Goal: Task Accomplishment & Management: Manage account settings

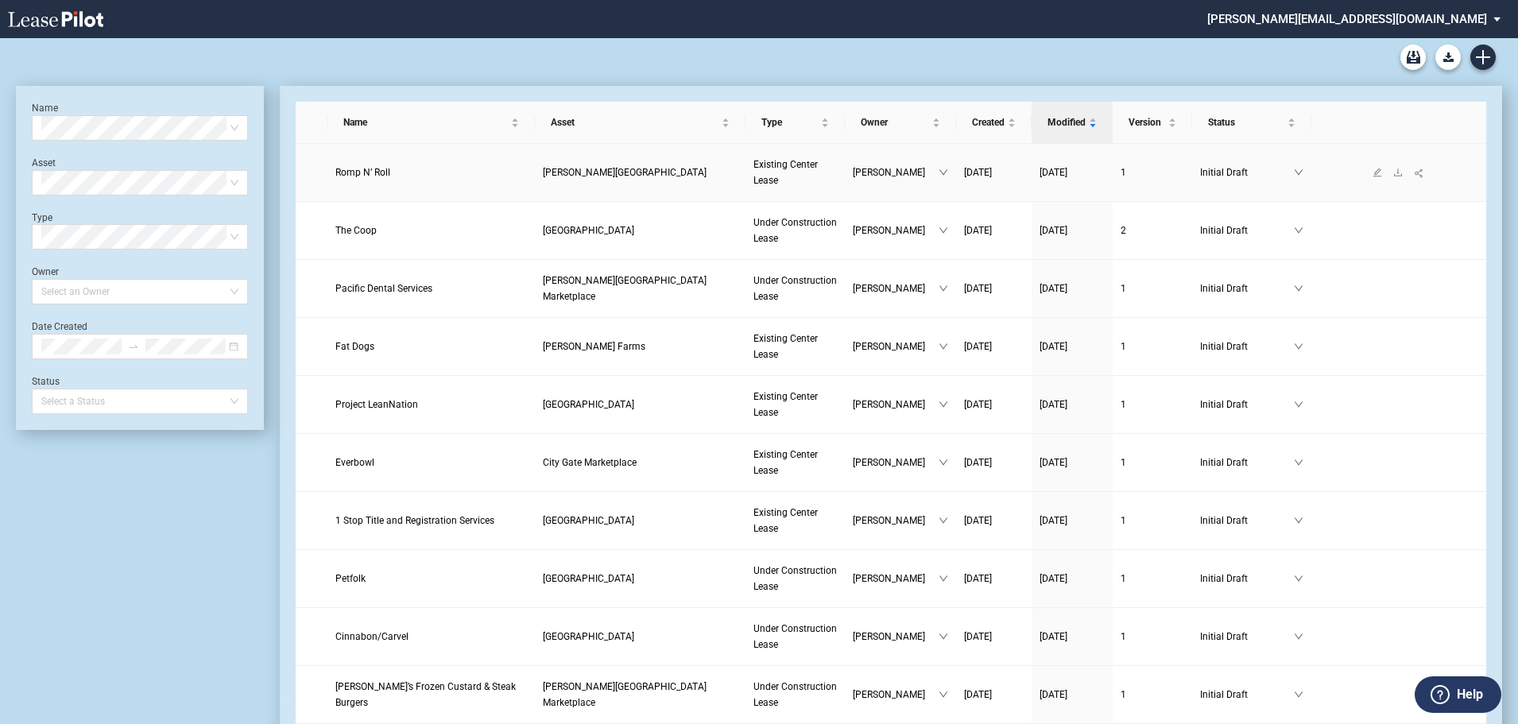
click at [366, 176] on span "Romp N’ Roll" at bounding box center [362, 172] width 55 height 11
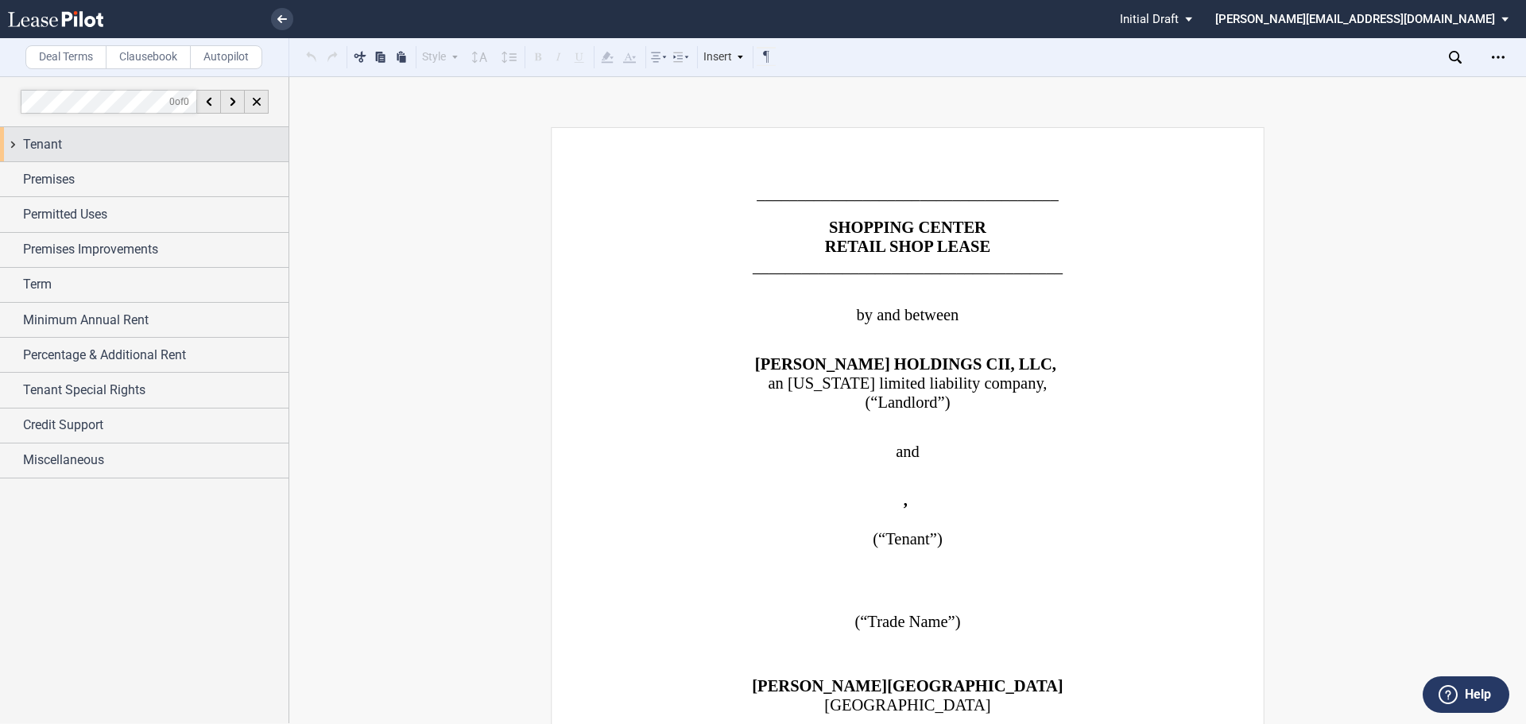
click at [29, 144] on span "Tenant" at bounding box center [42, 144] width 39 height 19
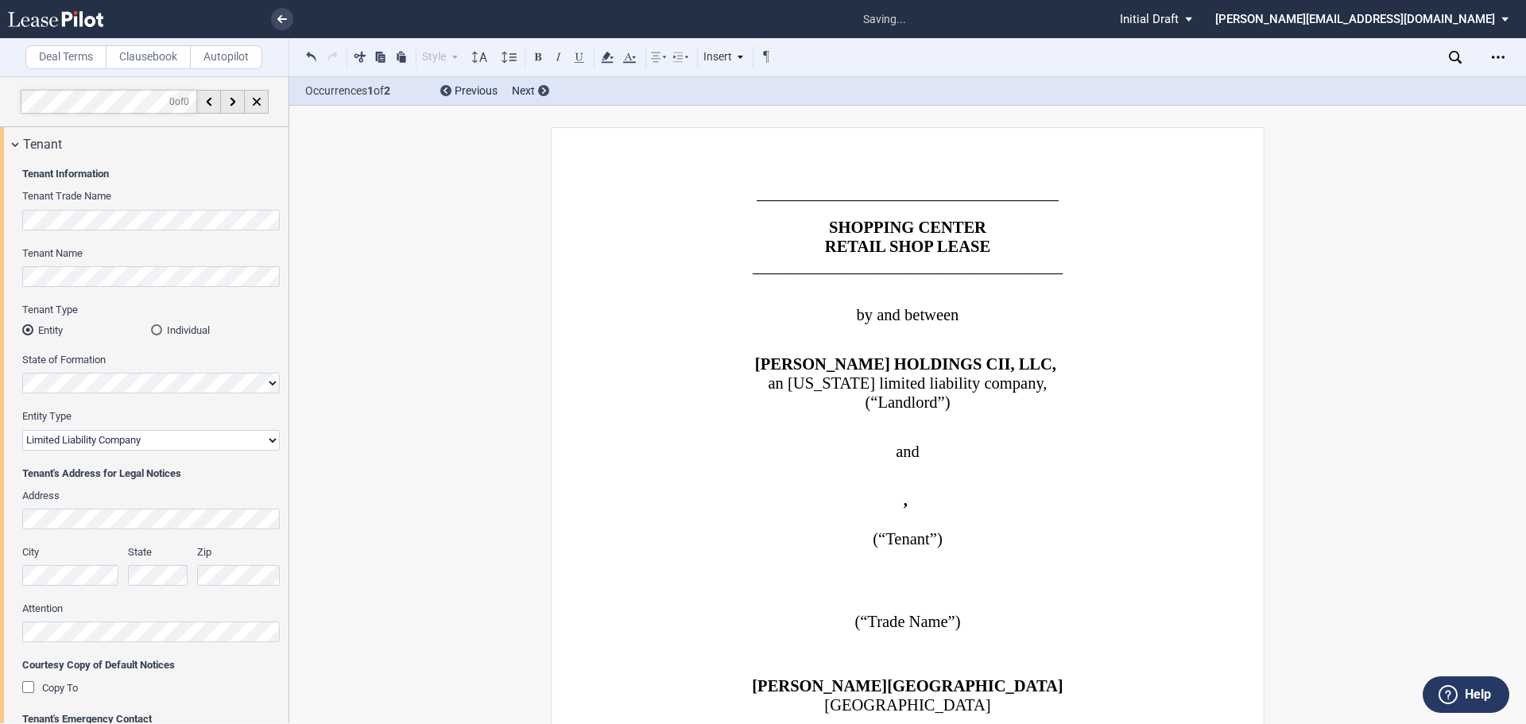
select select "limited liability company"
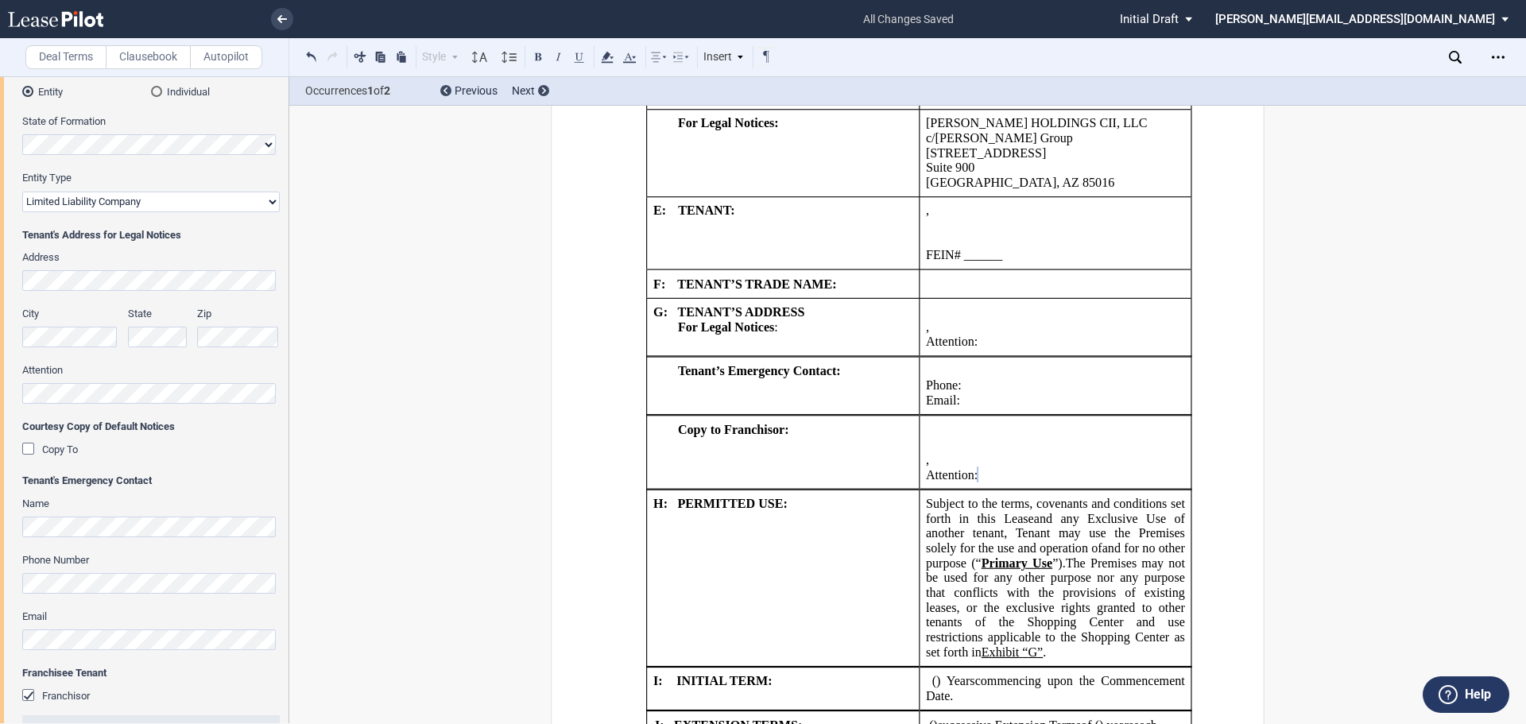
scroll to position [1803, 0]
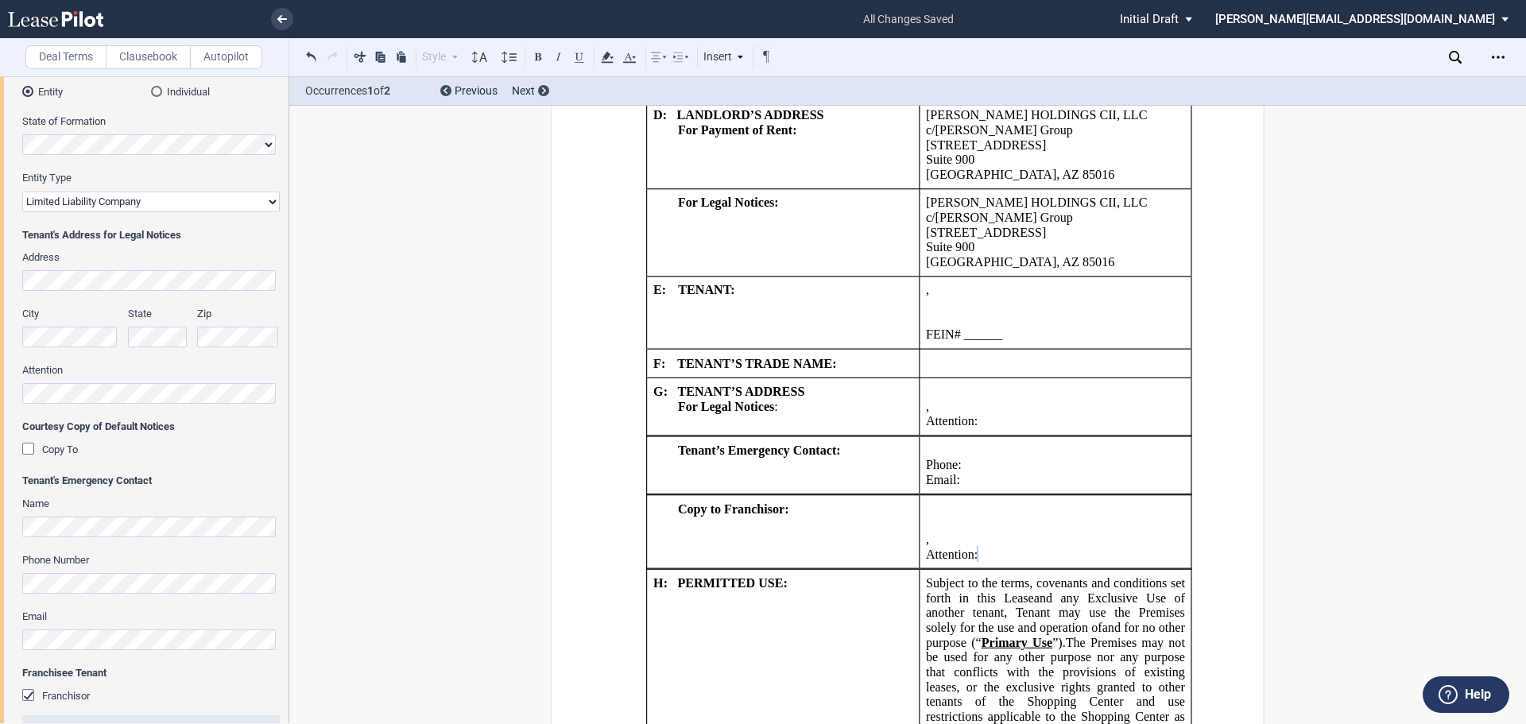
click at [1016, 340] on p "FEIN# ______ SSN# _____" at bounding box center [1055, 335] width 259 height 15
drag, startPoint x: 1016, startPoint y: 340, endPoint x: 921, endPoint y: 332, distance: 95.0
click at [926, 332] on p "FEIN# ______ SSN# _____" at bounding box center [1055, 335] width 259 height 15
click at [611, 59] on icon at bounding box center [607, 57] width 19 height 19
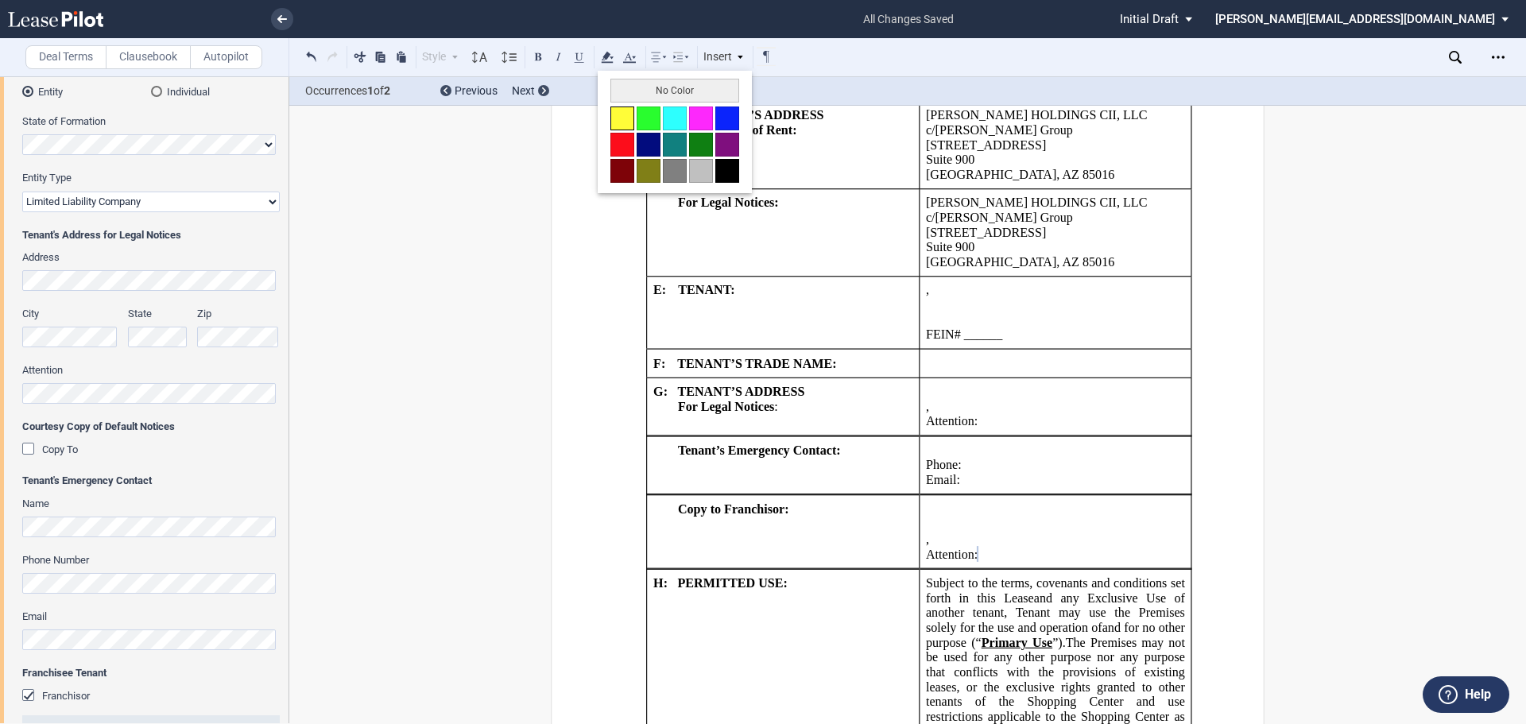
click at [616, 111] on button at bounding box center [623, 119] width 24 height 24
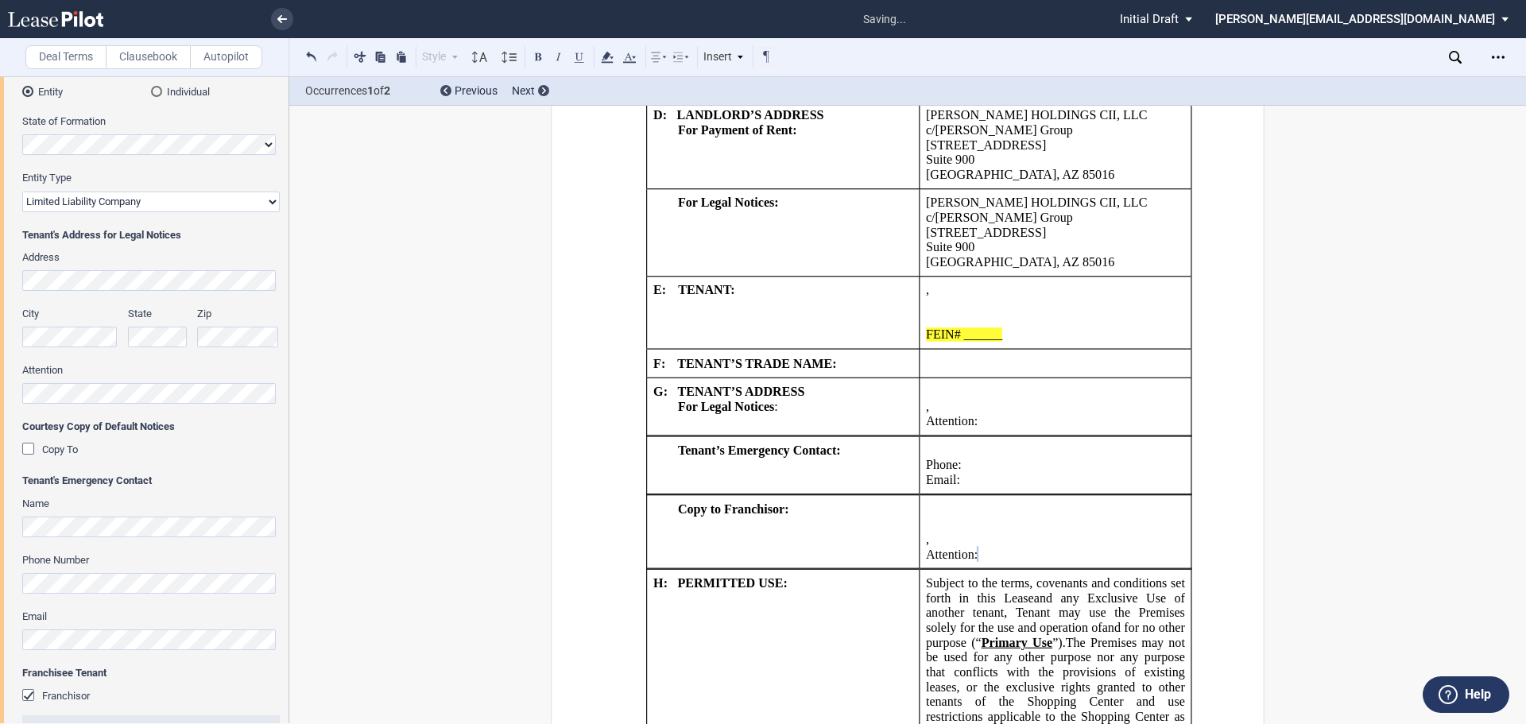
click at [1060, 335] on p "FEIN# ______ SSN# _____" at bounding box center [1055, 335] width 259 height 15
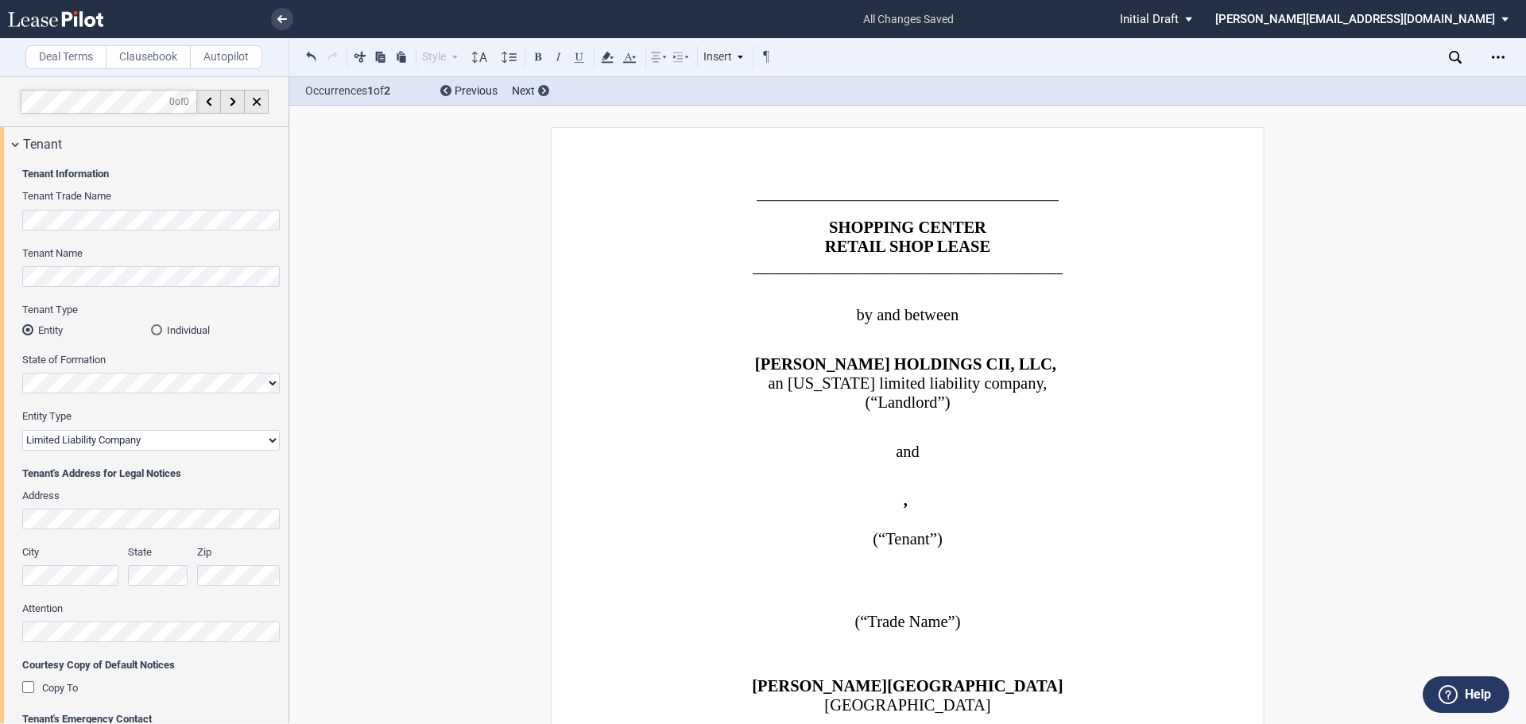
select select "limited liability company"
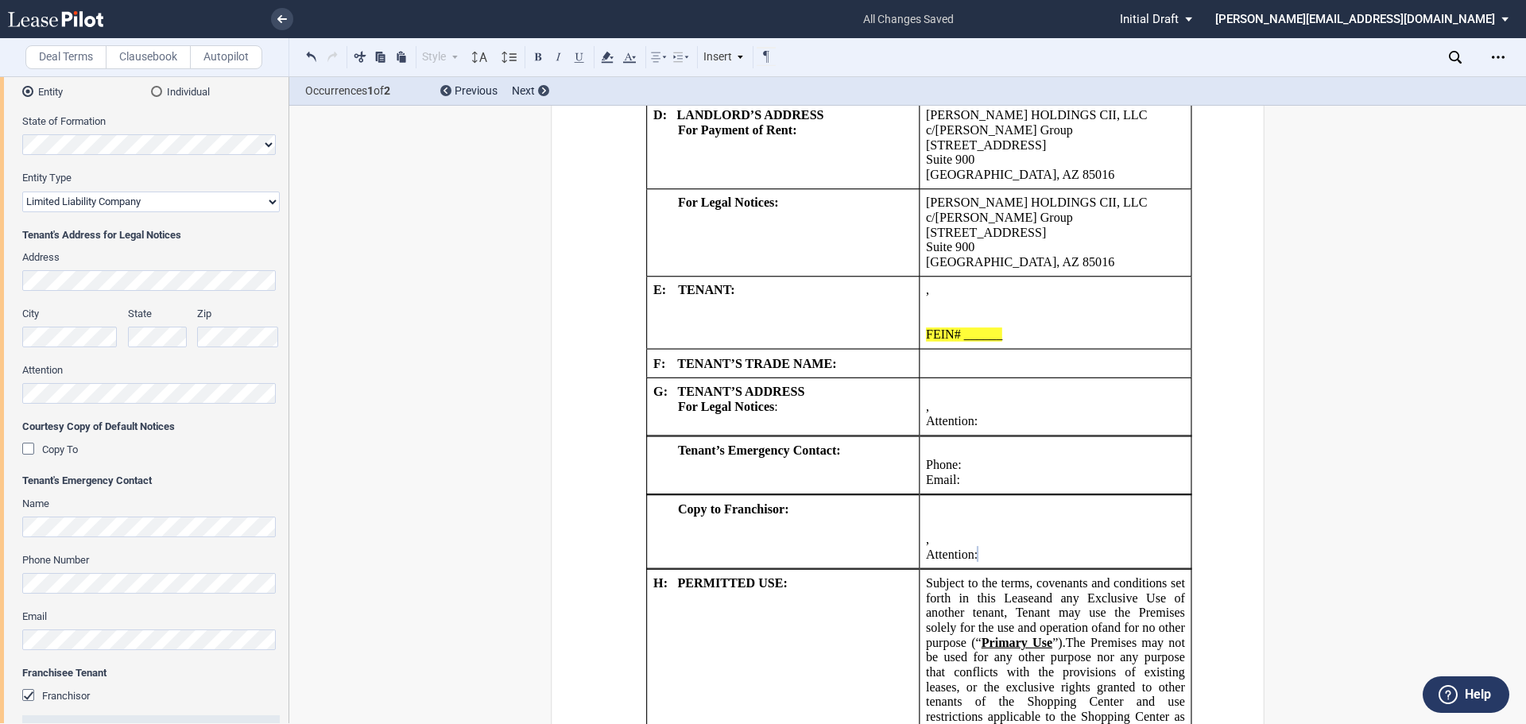
click at [1136, 518] on p "﻿ ﻿" at bounding box center [1055, 524] width 259 height 15
drag, startPoint x: 1336, startPoint y: 529, endPoint x: 1336, endPoint y: 518, distance: 11.1
click at [1162, 512] on p "﻿ ﻿" at bounding box center [1055, 509] width 259 height 15
click at [1075, 478] on p "Email: ﻿ ﻿" at bounding box center [1055, 480] width 259 height 15
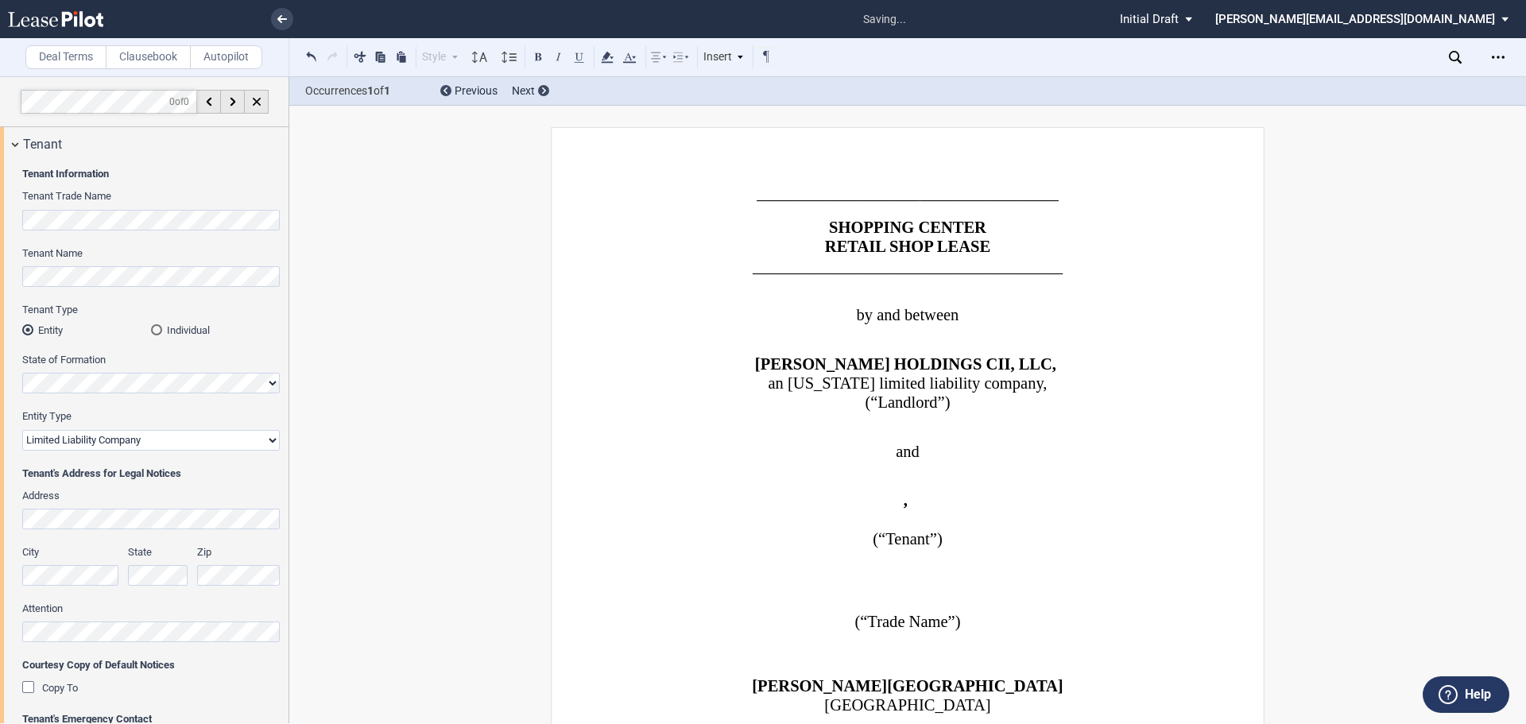
select select "limited liability company"
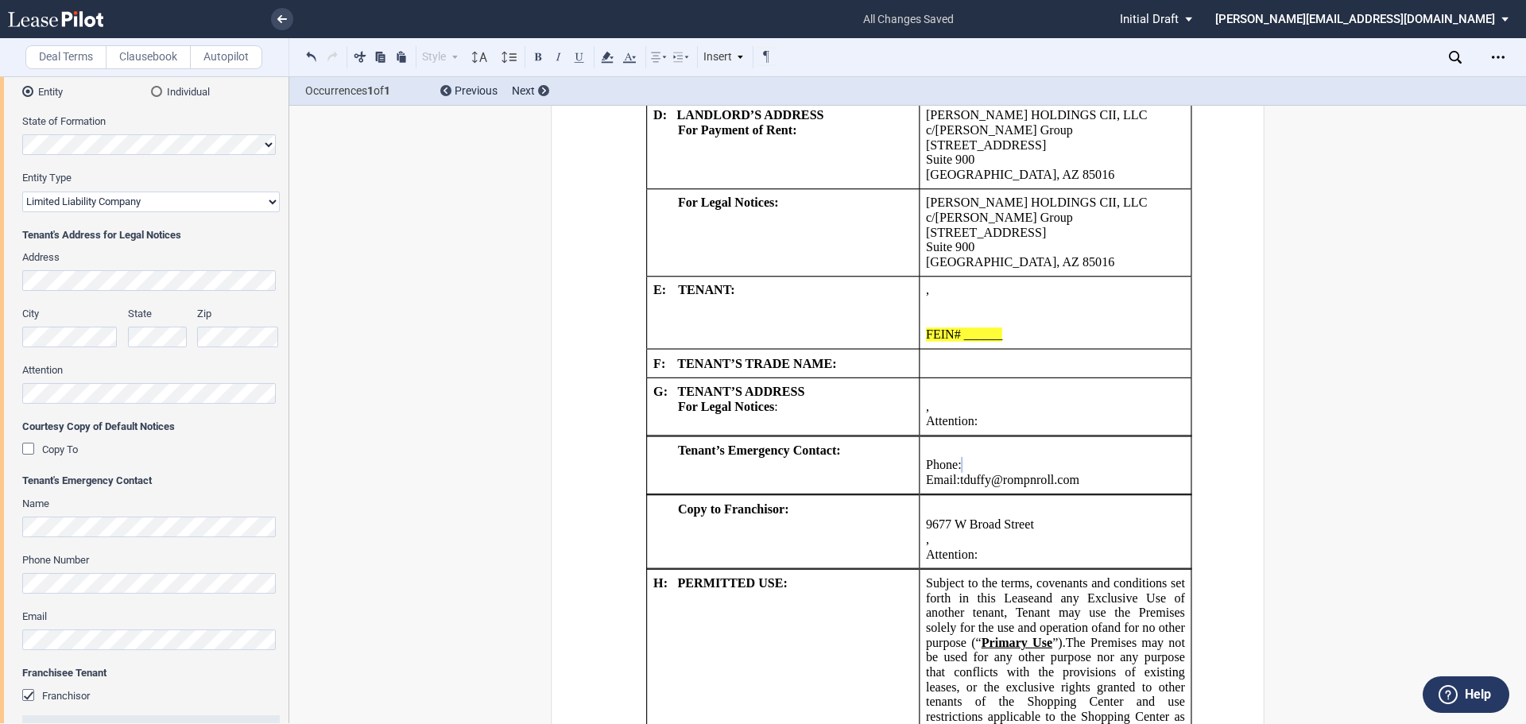
drag, startPoint x: 1150, startPoint y: 452, endPoint x: 1186, endPoint y: 395, distance: 67.9
drag, startPoint x: 1186, startPoint y: 395, endPoint x: 1161, endPoint y: 396, distance: 25.5
click at [1161, 396] on p "﻿ ﻿" at bounding box center [1055, 392] width 259 height 15
click at [1138, 405] on p "﻿ ﻿ , ﻿ ﻿ ﻿ ﻿" at bounding box center [1055, 406] width 259 height 15
click at [1128, 484] on p "Email: ﻿t ﻿duffy@rompnroll.com" at bounding box center [1055, 480] width 259 height 15
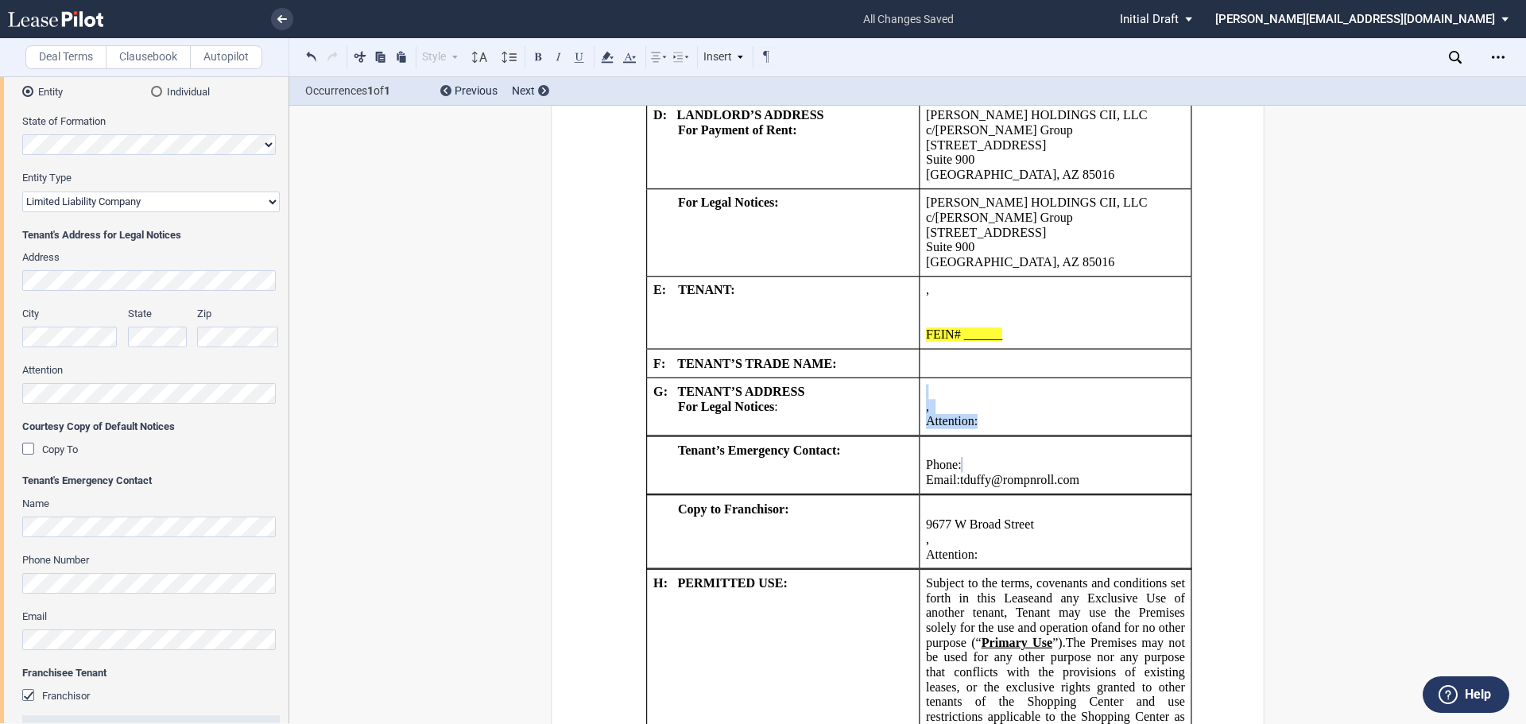
click at [946, 391] on td "﻿ ﻿ ﻿ ﻿ , ﻿ ﻿ ﻿ ﻿ Attention: ﻿ ﻿" at bounding box center [1055, 407] width 273 height 58
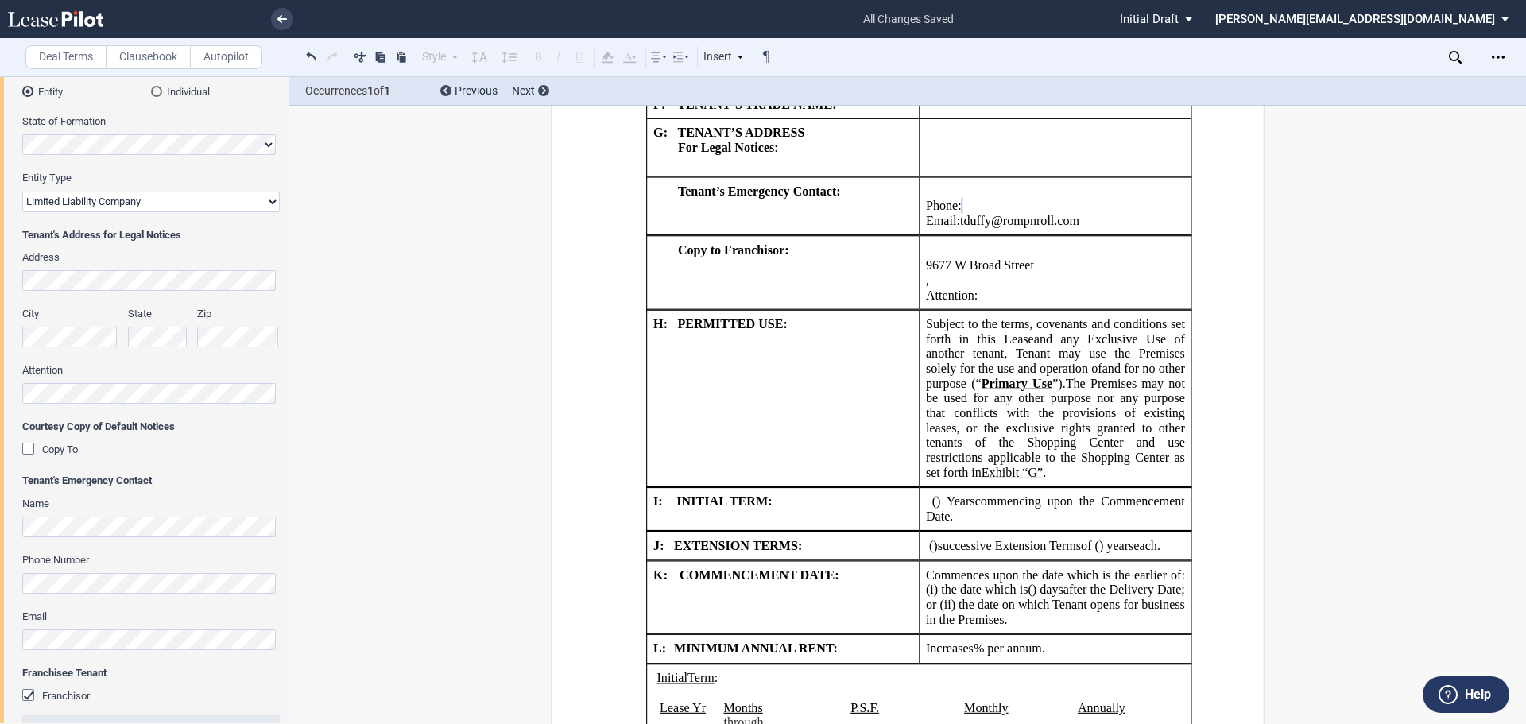
scroll to position [1665, 0]
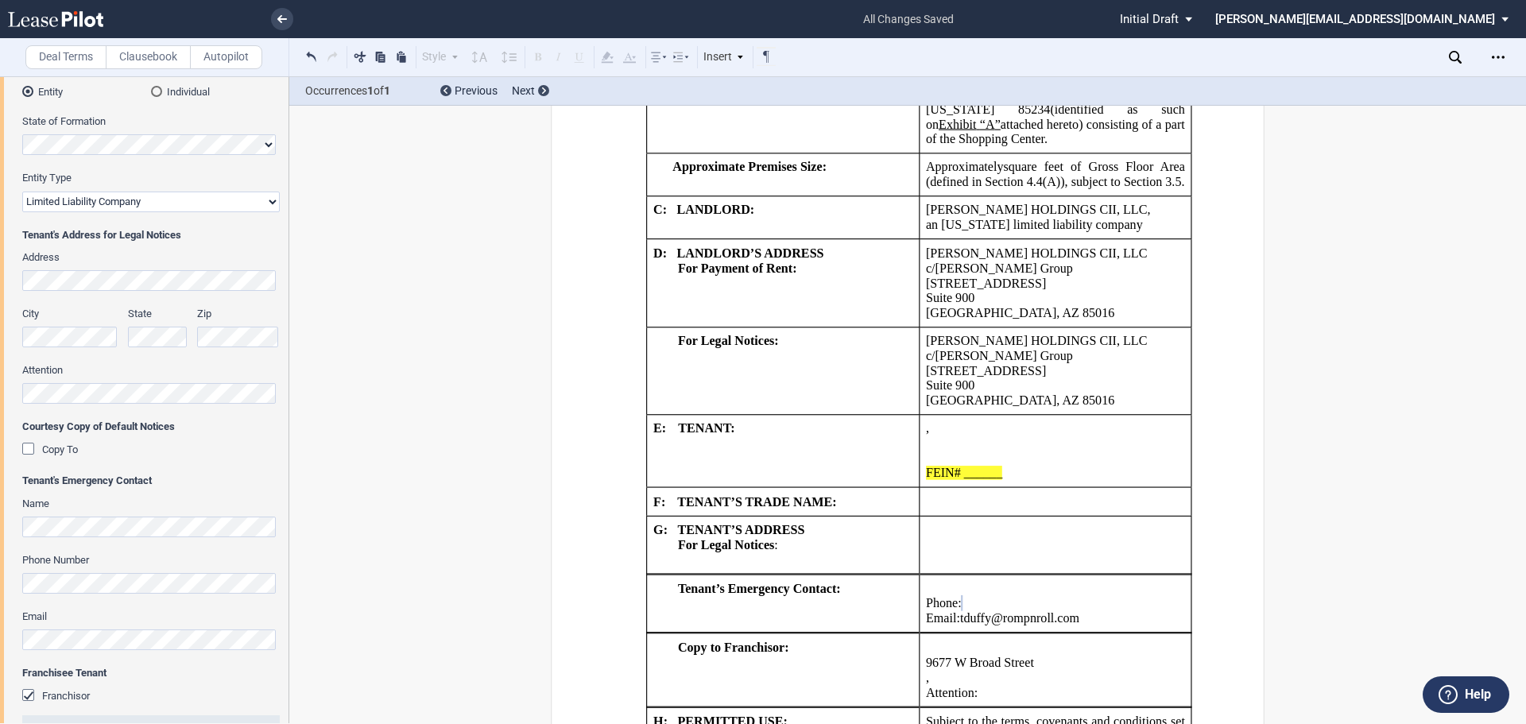
click at [939, 537] on p "﻿ ﻿ ﻿" at bounding box center [1055, 530] width 259 height 15
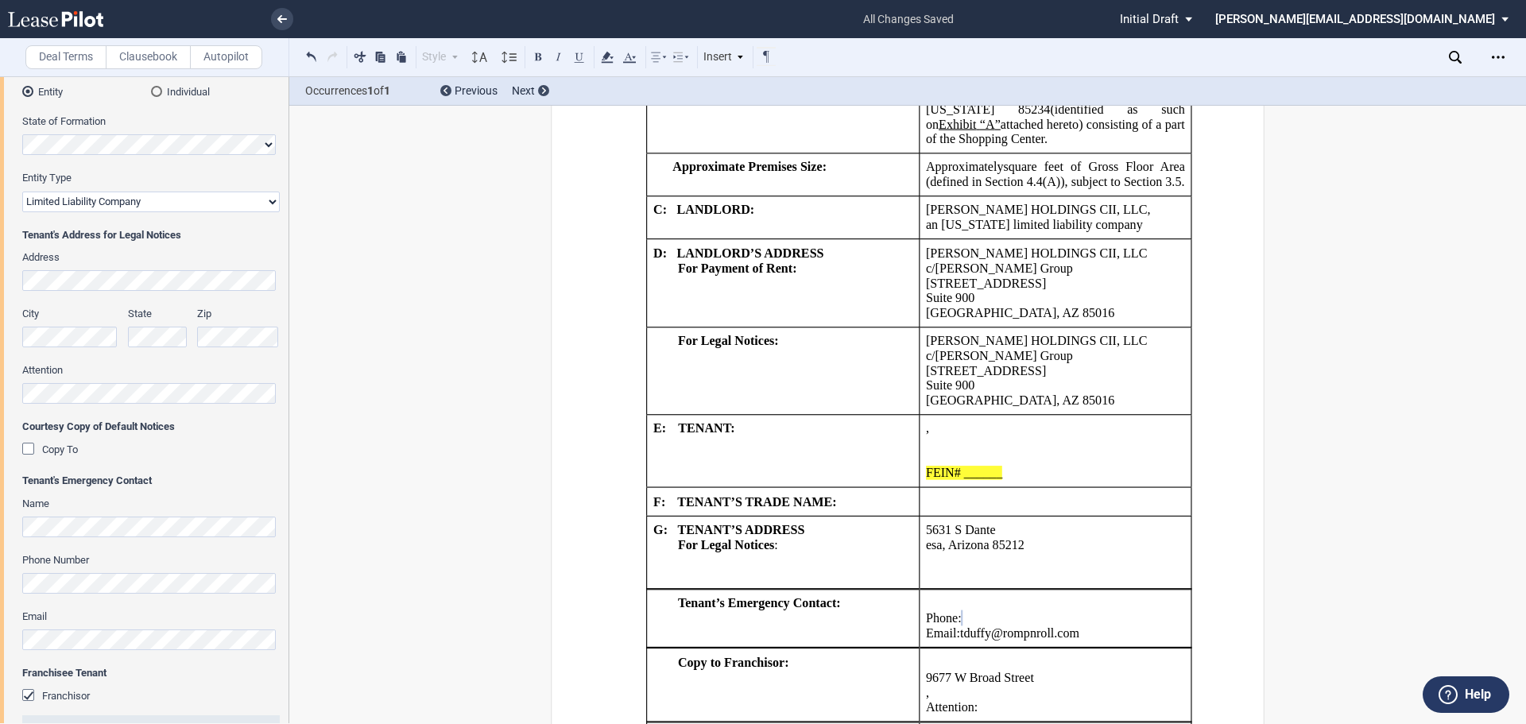
click at [926, 546] on p "﻿esa, Arizona 85212" at bounding box center [1055, 544] width 259 height 15
click at [934, 574] on p "﻿ ﻿ ﻿" at bounding box center [1055, 575] width 259 height 15
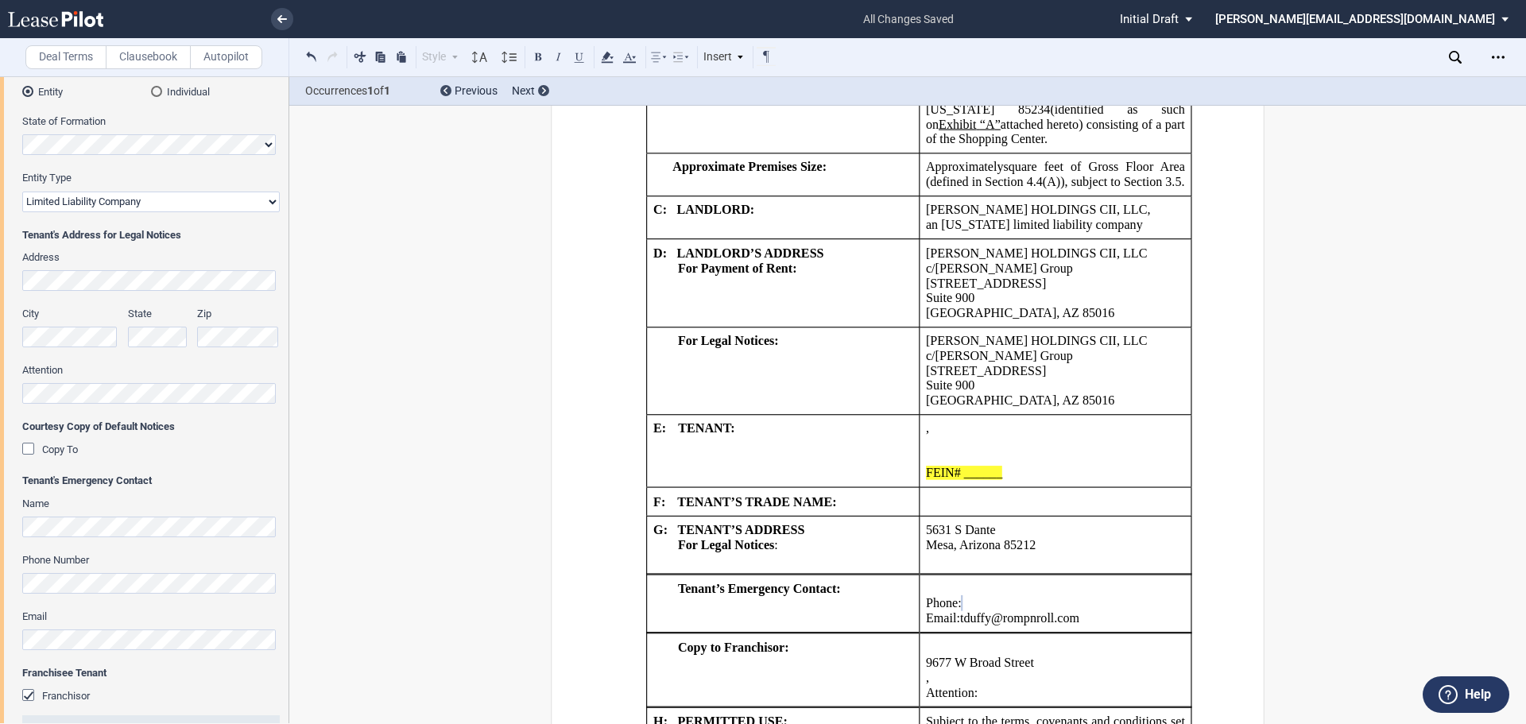
click at [938, 566] on p "﻿ ﻿ ﻿ ﻿ ﻿ ﻿" at bounding box center [1055, 560] width 259 height 15
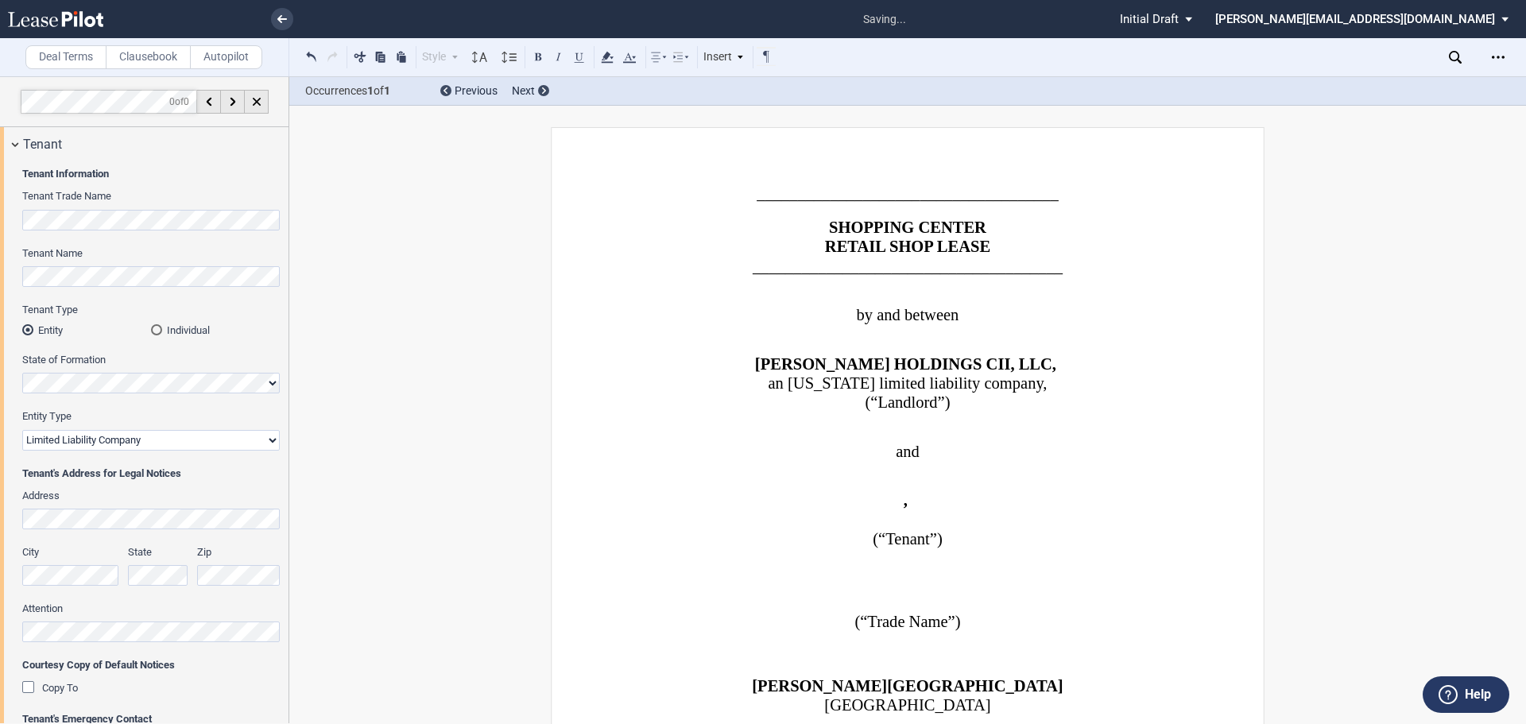
select select "limited liability company"
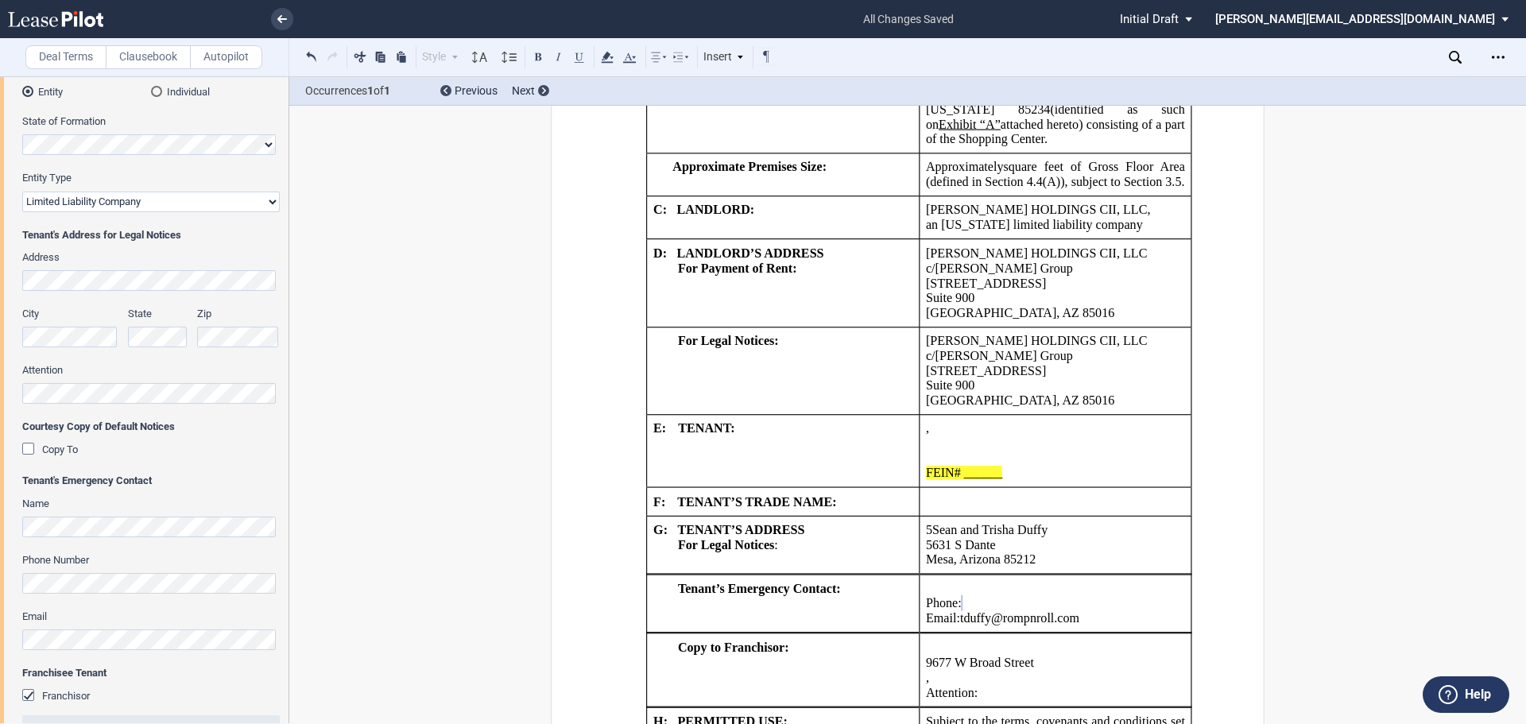
click at [932, 530] on span "﻿5S" at bounding box center [933, 530] width 14 height 14
click at [1104, 559] on p "﻿[GEOGRAPHIC_DATA][US_STATE]" at bounding box center [1055, 560] width 259 height 15
click at [1124, 557] on p "﻿[GEOGRAPHIC_DATA][US_STATE]" at bounding box center [1055, 560] width 259 height 15
click at [1076, 607] on p "Phone: ﻿ ﻿" at bounding box center [1055, 603] width 259 height 15
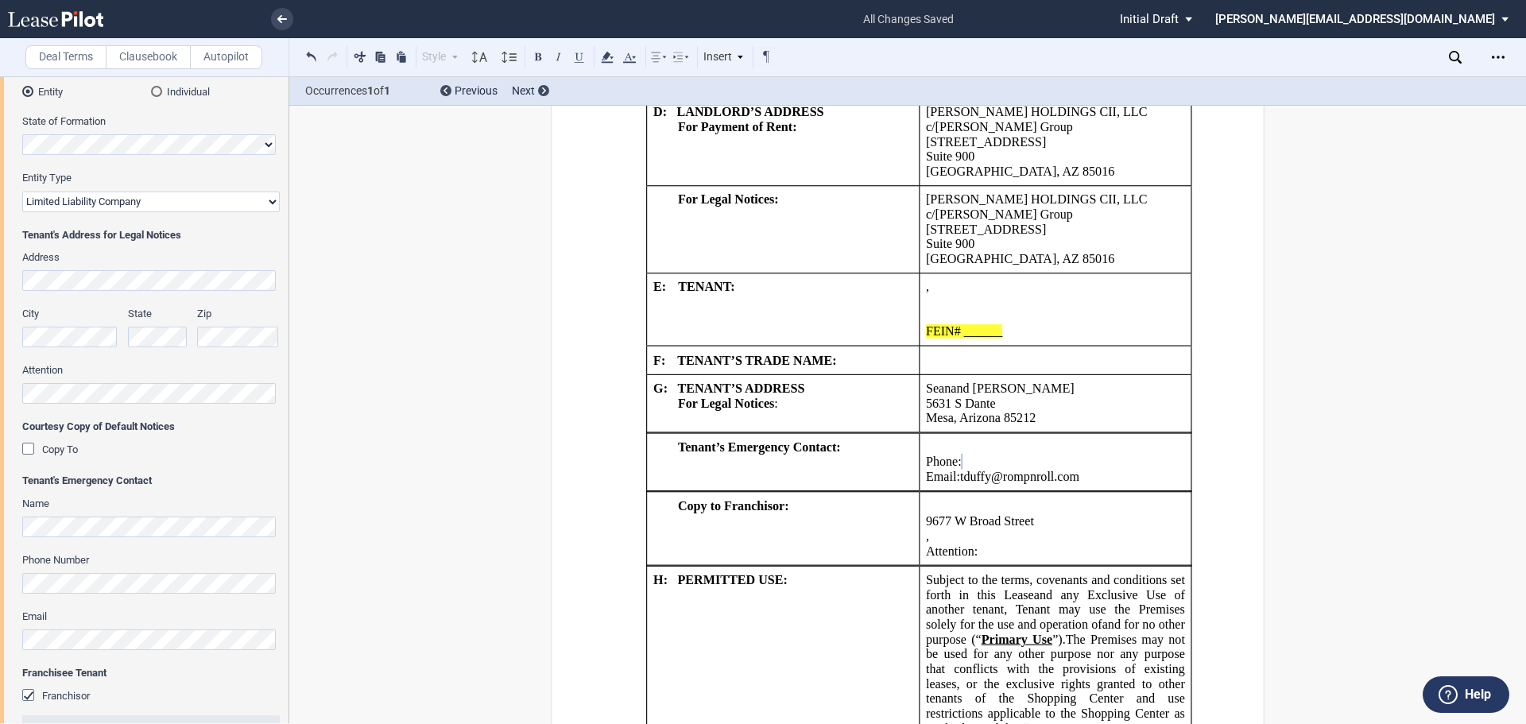
scroll to position [1903, 0]
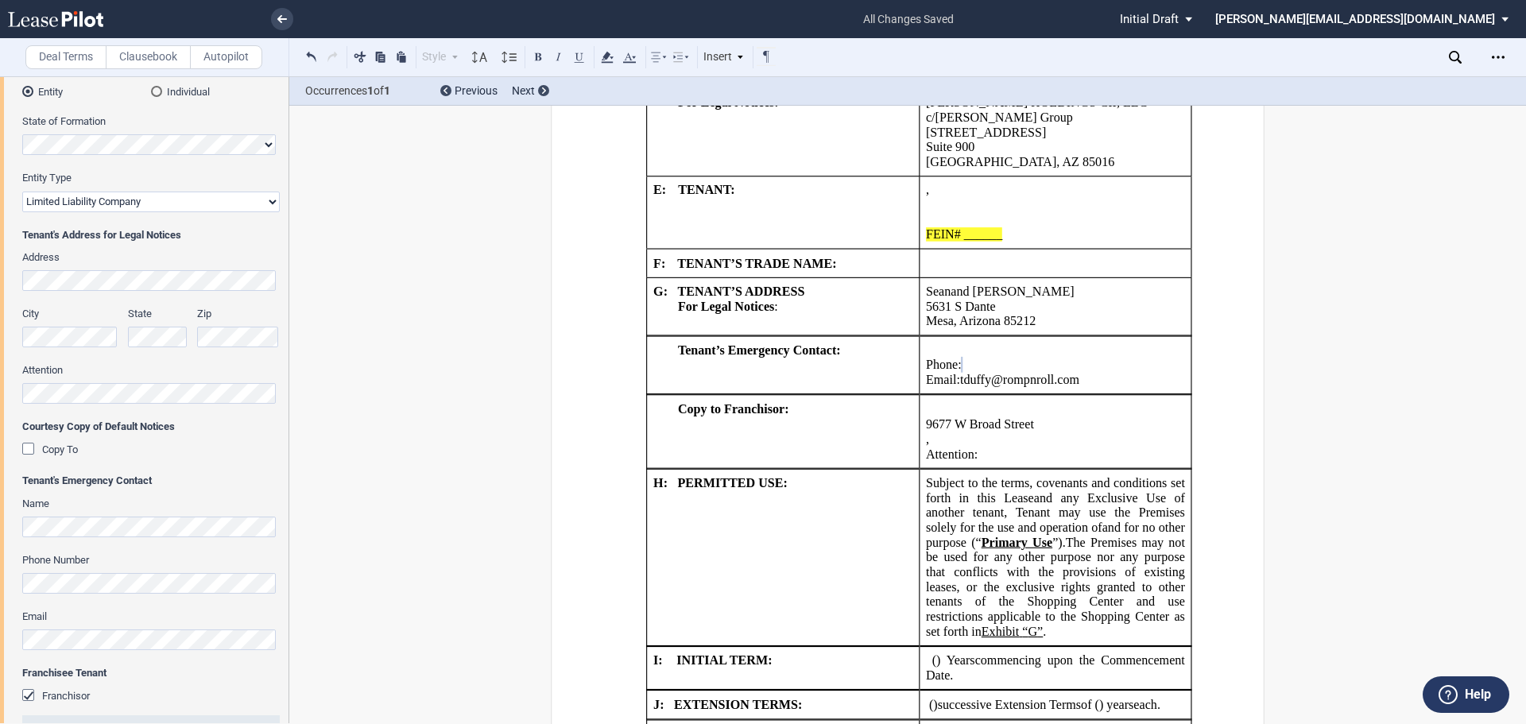
click at [740, 628] on td "!!SET_LEVEL_1!! !!SHOPLEASE_LEVEL2!! H: PERMITTED USE:" at bounding box center [783, 557] width 273 height 177
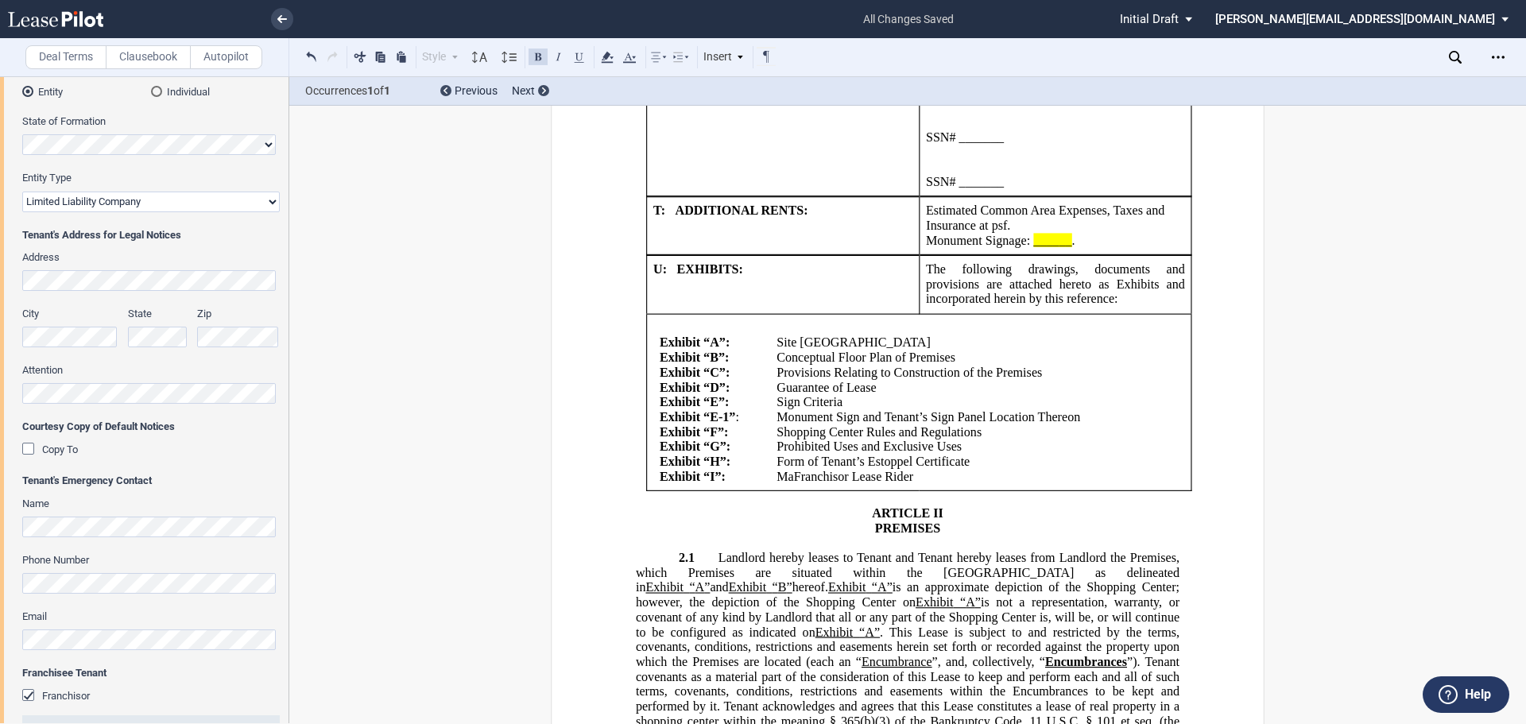
scroll to position [3732, 0]
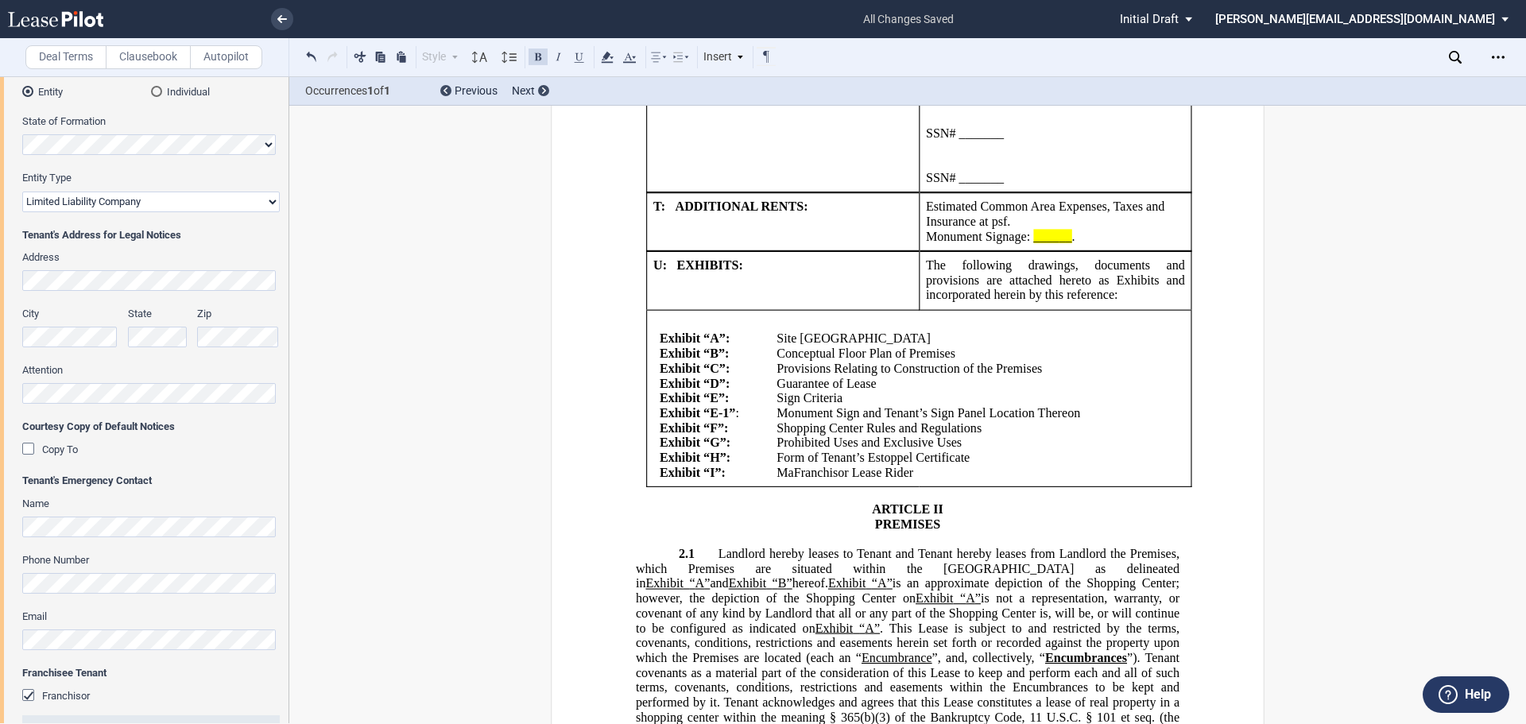
click at [1090, 245] on p "Monument Signage: ______ N/A ." at bounding box center [1055, 237] width 259 height 15
click at [1040, 244] on span "@100.00 a month" at bounding box center [1076, 237] width 92 height 14
click at [1131, 245] on p "Monument Signage: $100.00 a month N/A ﻿" at bounding box center [1055, 237] width 259 height 15
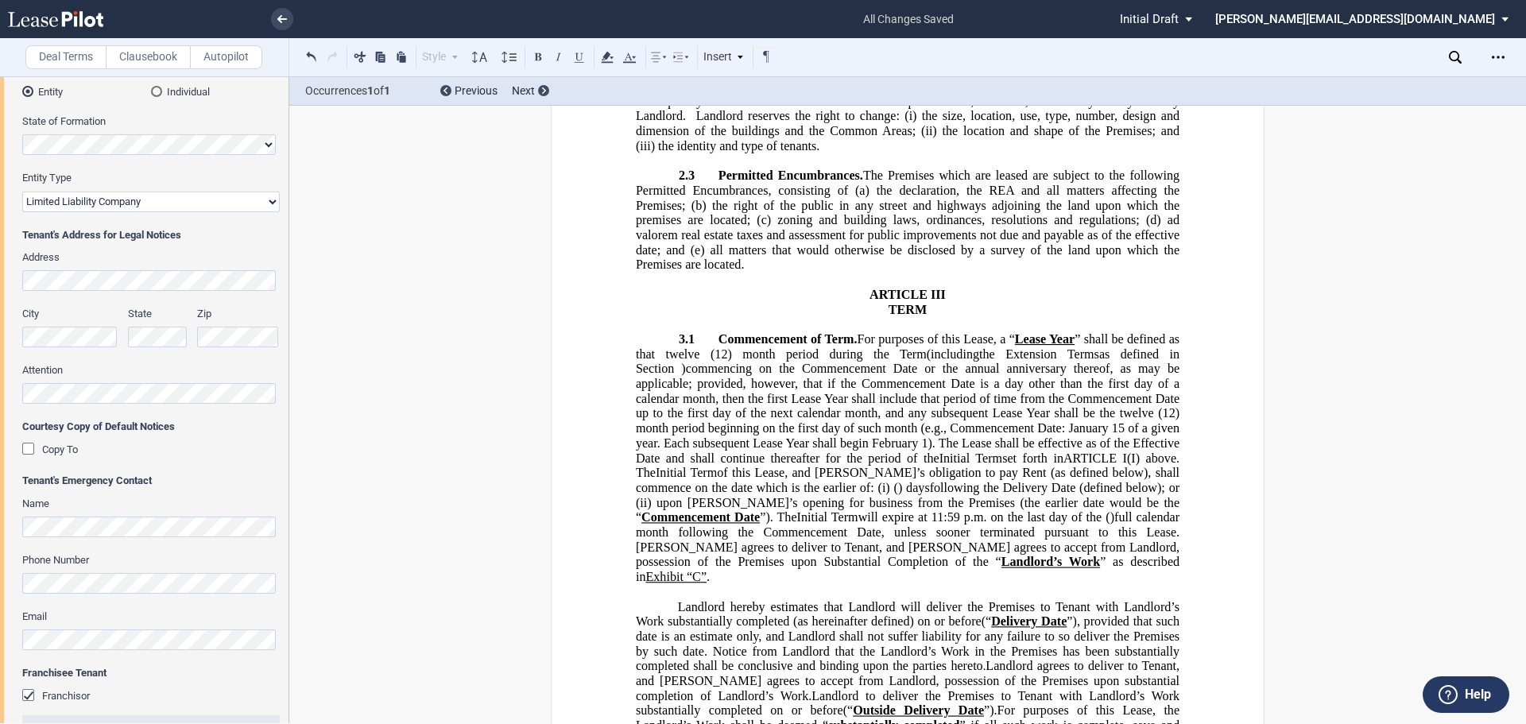
scroll to position [4686, 0]
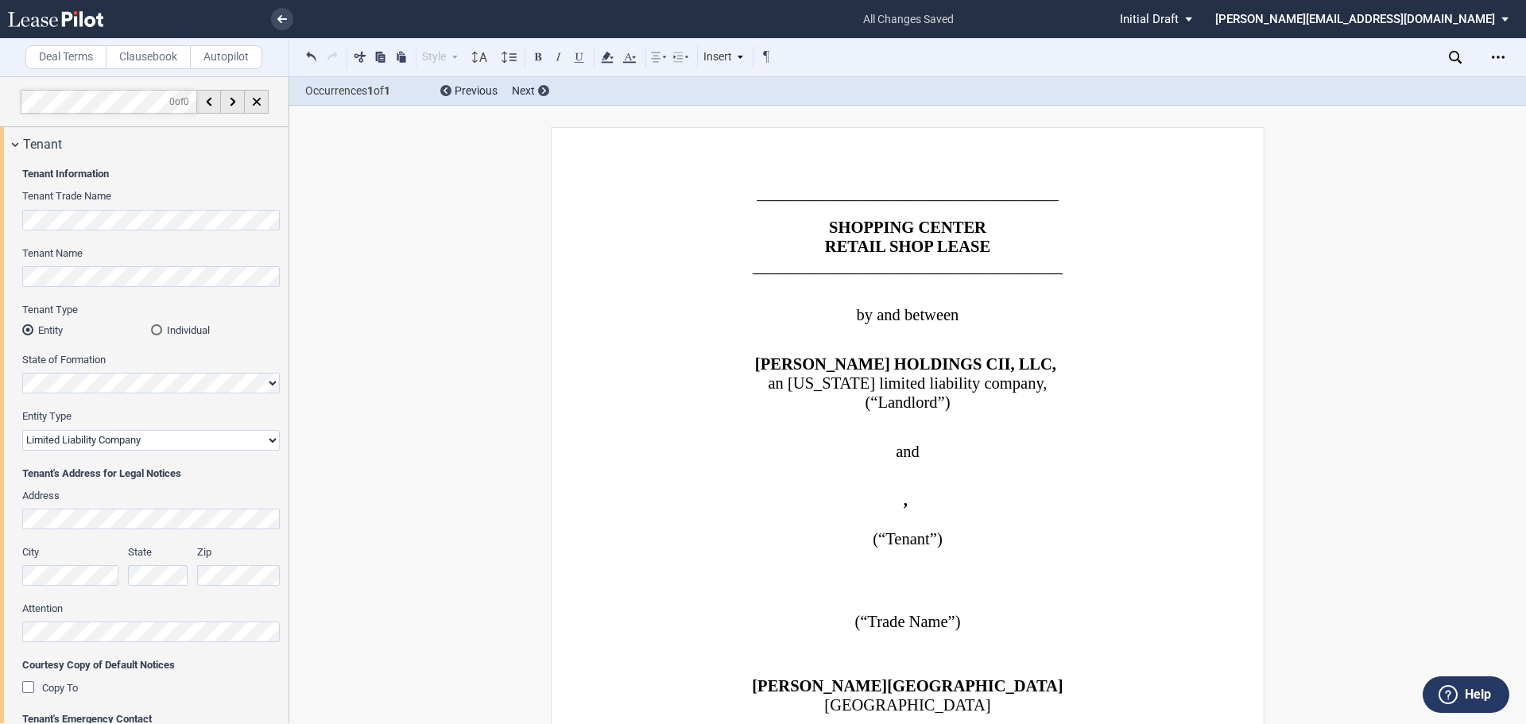
select select "limited liability company"
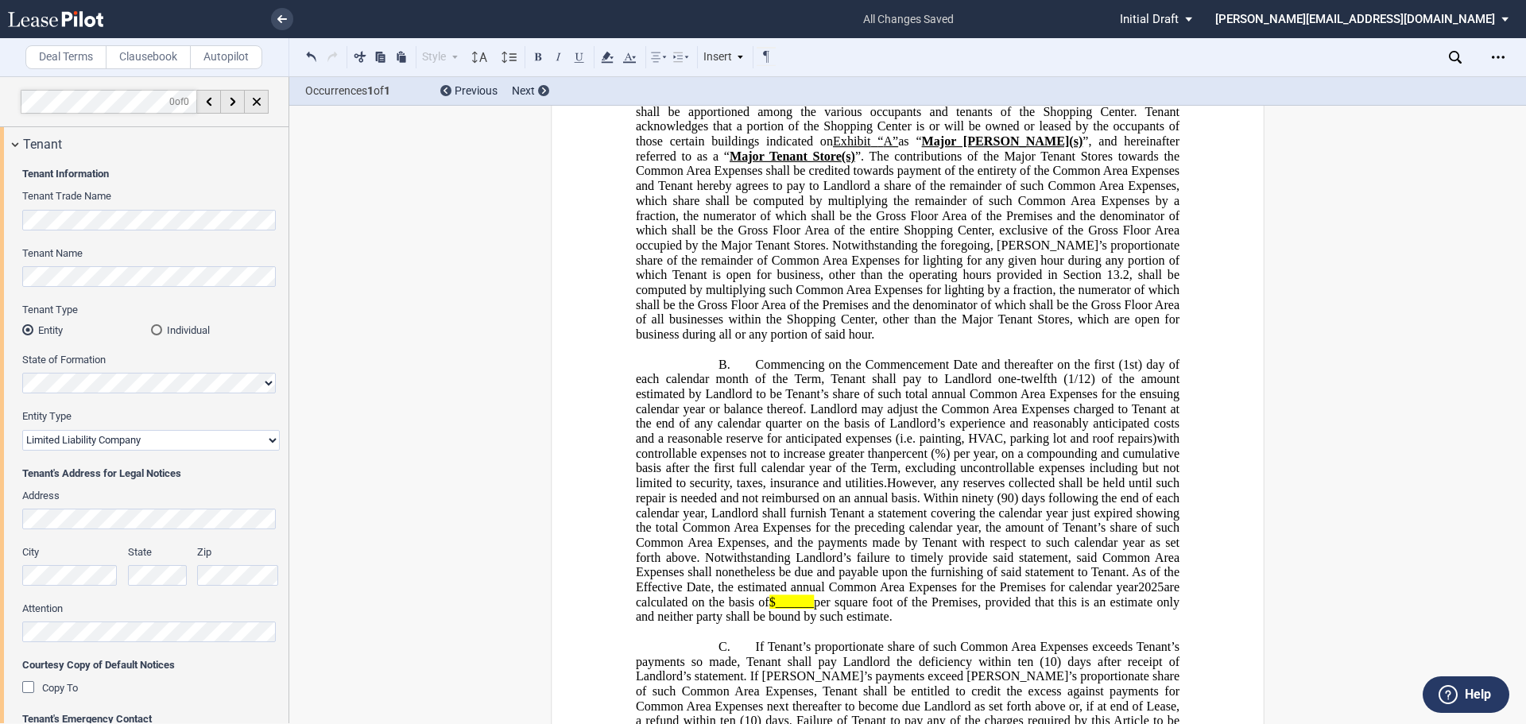
scroll to position [25417, 0]
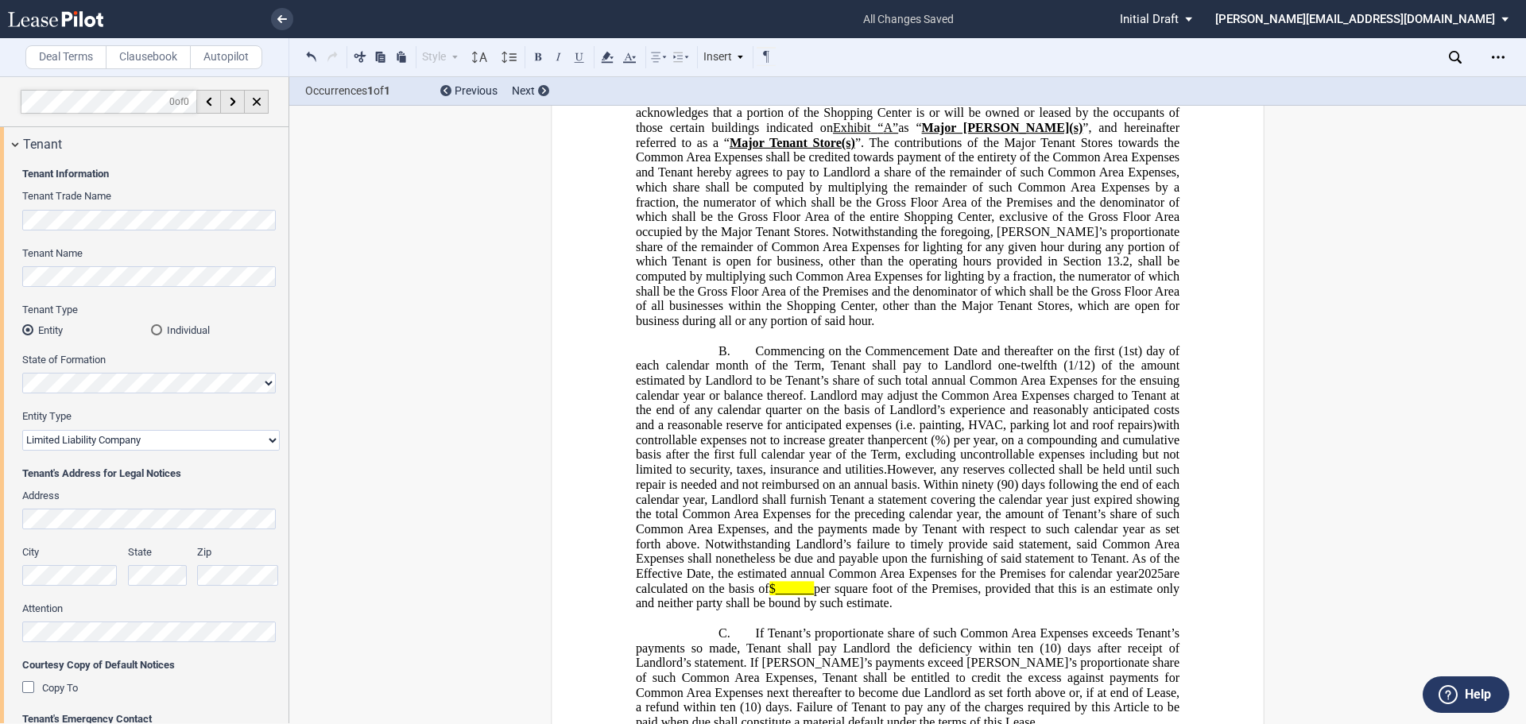
click at [1013, 544] on p "B. Commencing on the Commencement Date and thereafter on the first (1st) day of…" at bounding box center [908, 477] width 544 height 268
click at [937, 581] on span "per square foot of the Premises, provided that this is an estimate only and nei…" at bounding box center [909, 595] width 547 height 29
click at [940, 581] on span "8.75per square foot of the Premises, provided that this is an estimate only and…" at bounding box center [909, 595] width 547 height 29
drag, startPoint x: 949, startPoint y: 531, endPoint x: 865, endPoint y: 529, distance: 84.3
click at [865, 529] on span "However, any reserves collected shall be held until such repair is needed and n…" at bounding box center [909, 537] width 547 height 148
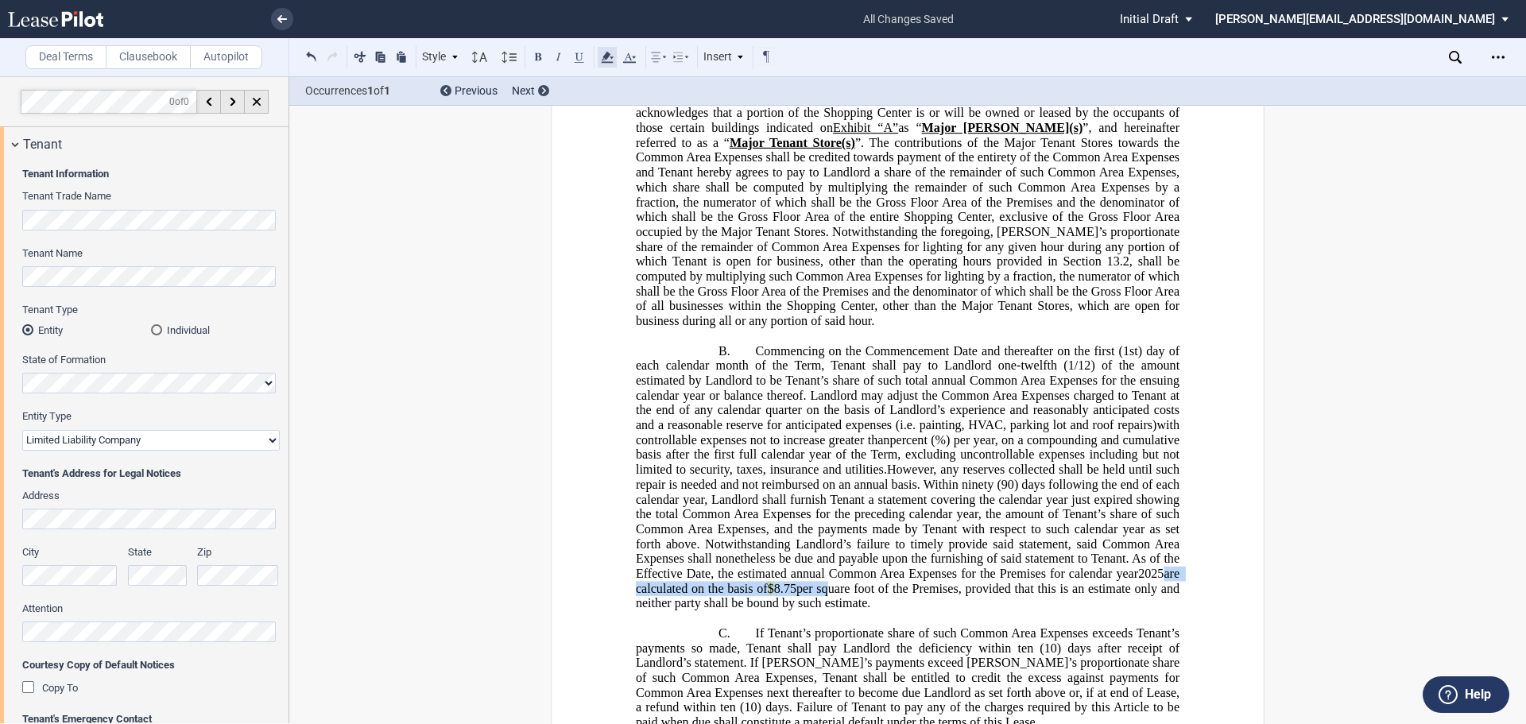
click at [615, 56] on icon at bounding box center [607, 57] width 19 height 19
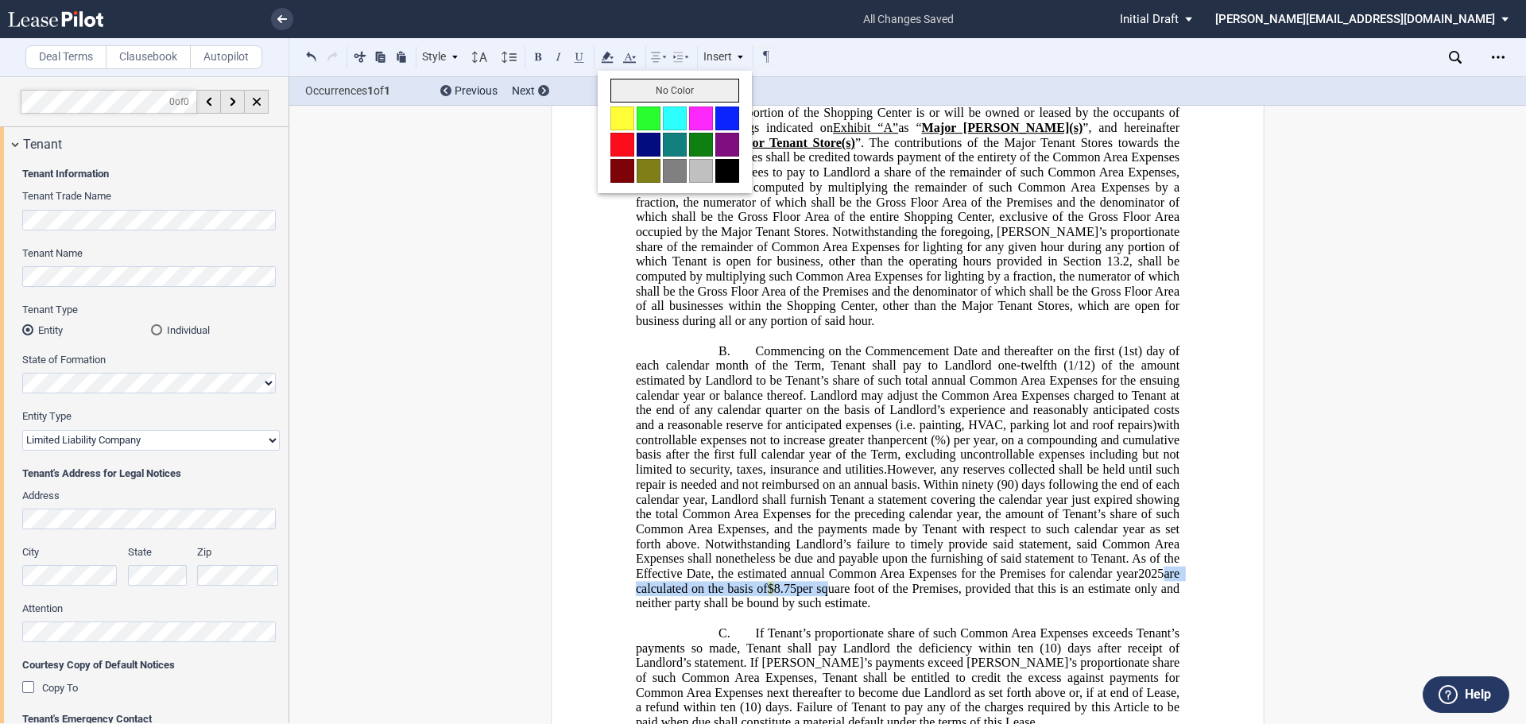
click at [660, 89] on button "No Color" at bounding box center [675, 91] width 129 height 24
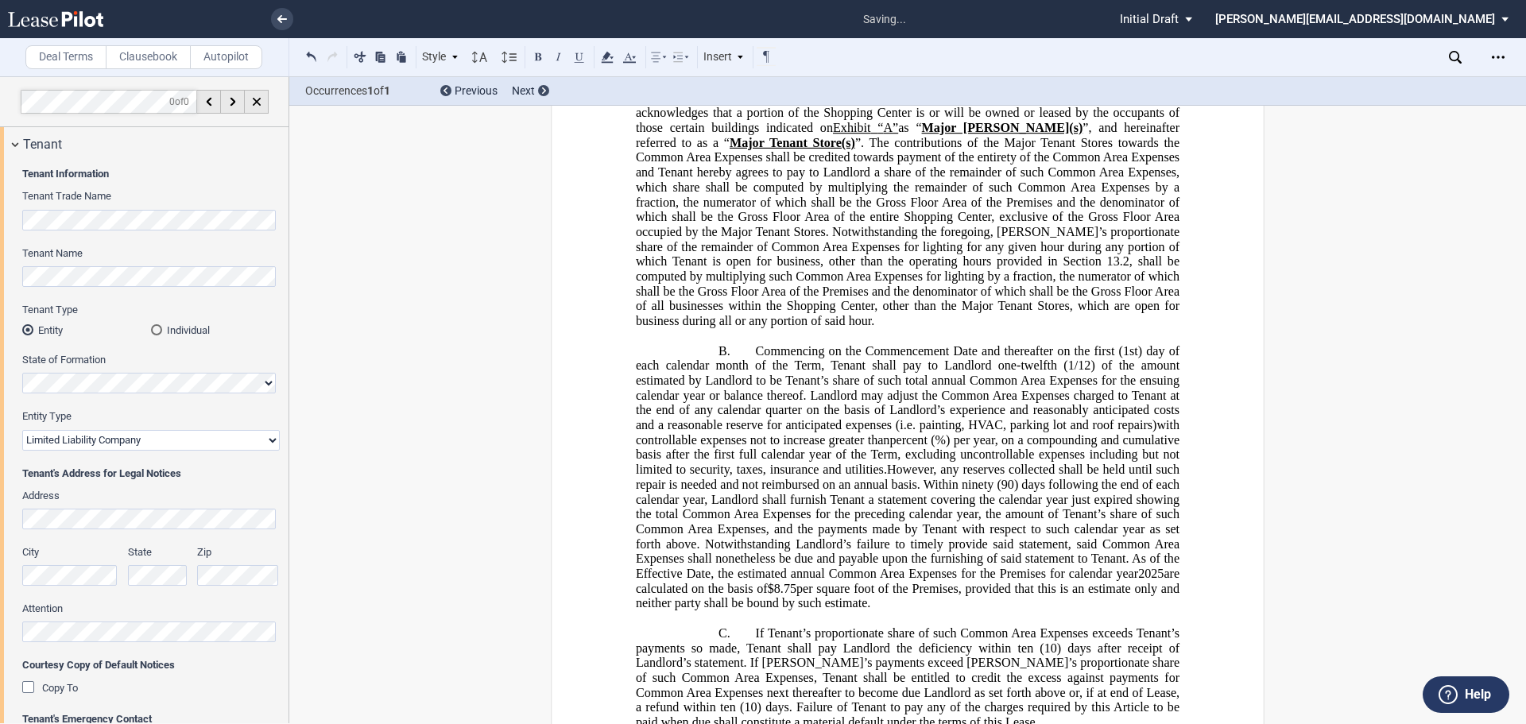
click at [747, 477] on span "(90) days following the end of each calendar year, Landlord shall furnish Tenan…" at bounding box center [909, 528] width 547 height 103
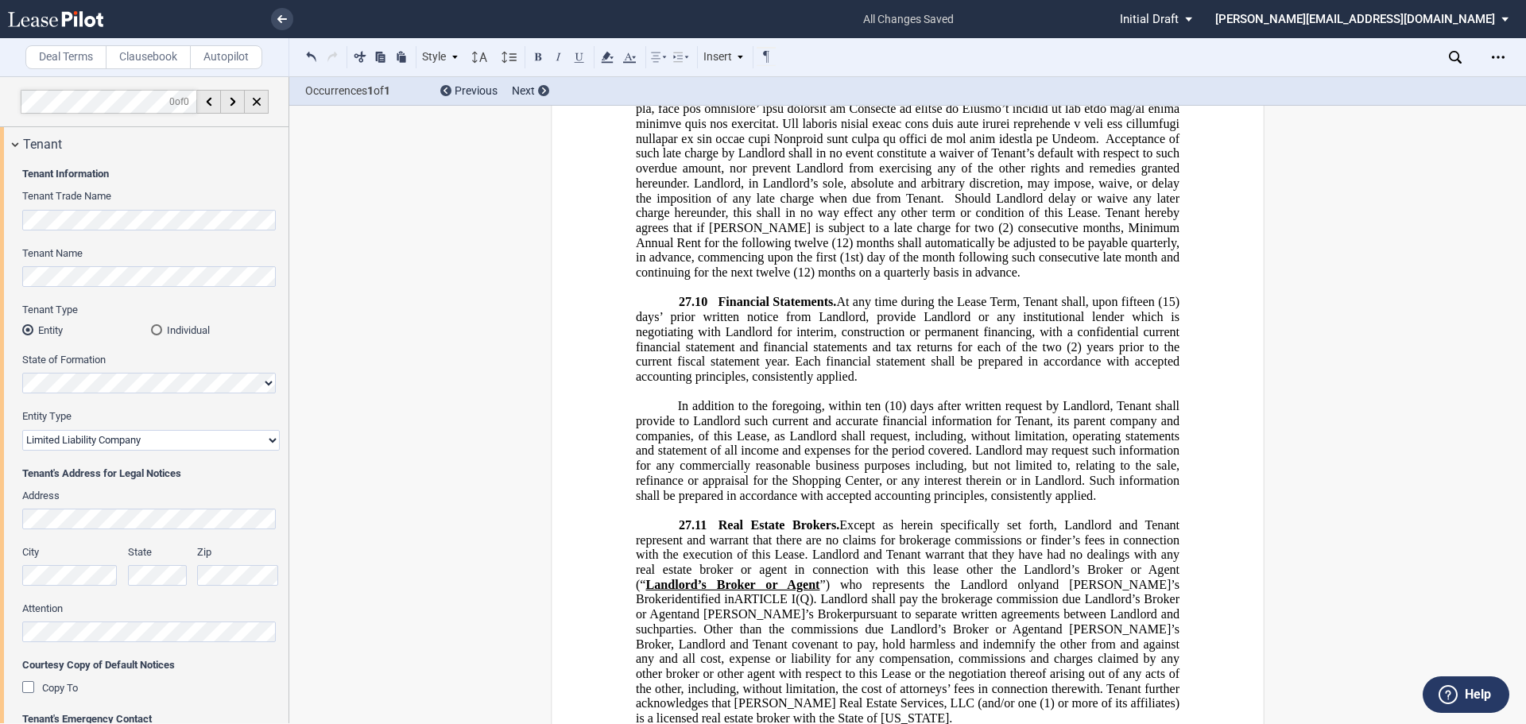
scroll to position [34560, 0]
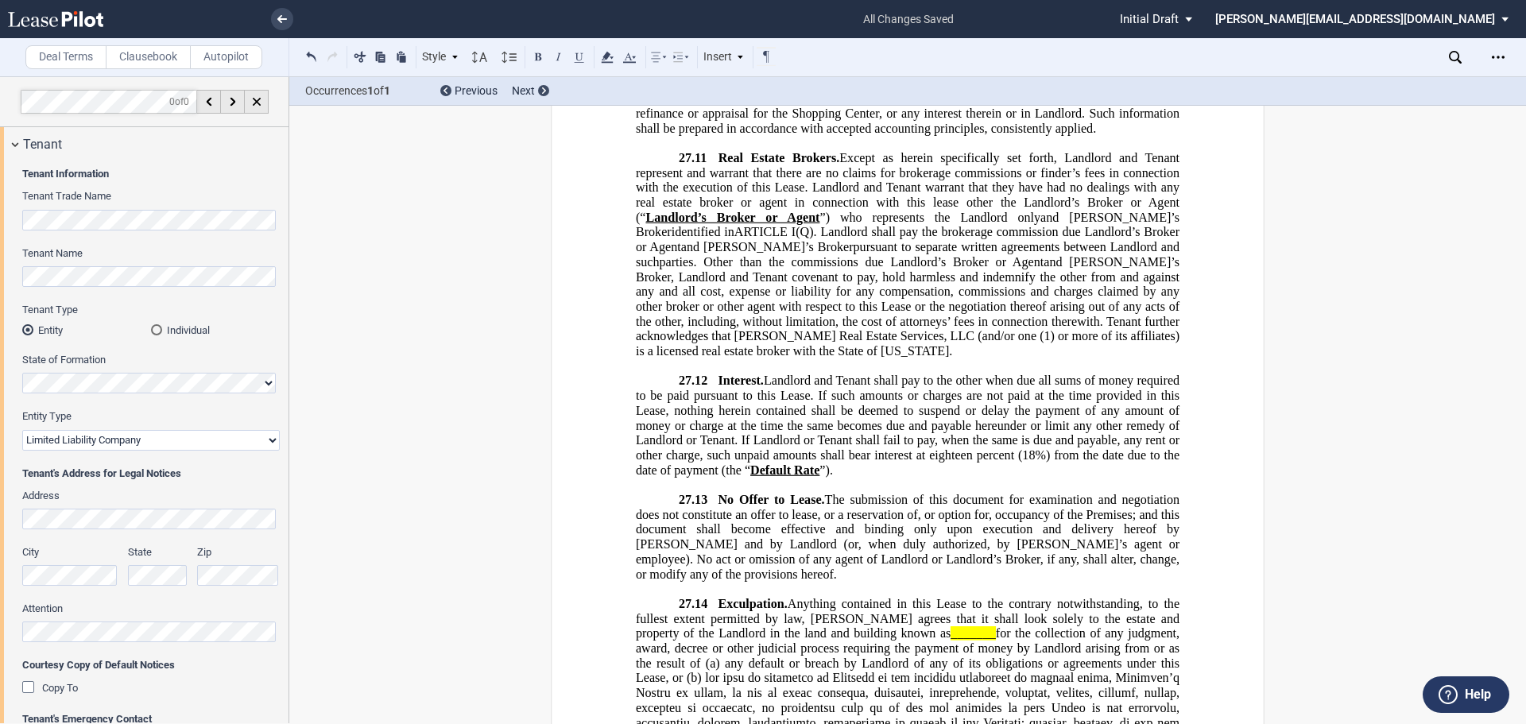
click at [906, 626] on span "for the collection of any judgment, award, decree or other judicial process req…" at bounding box center [909, 648] width 547 height 44
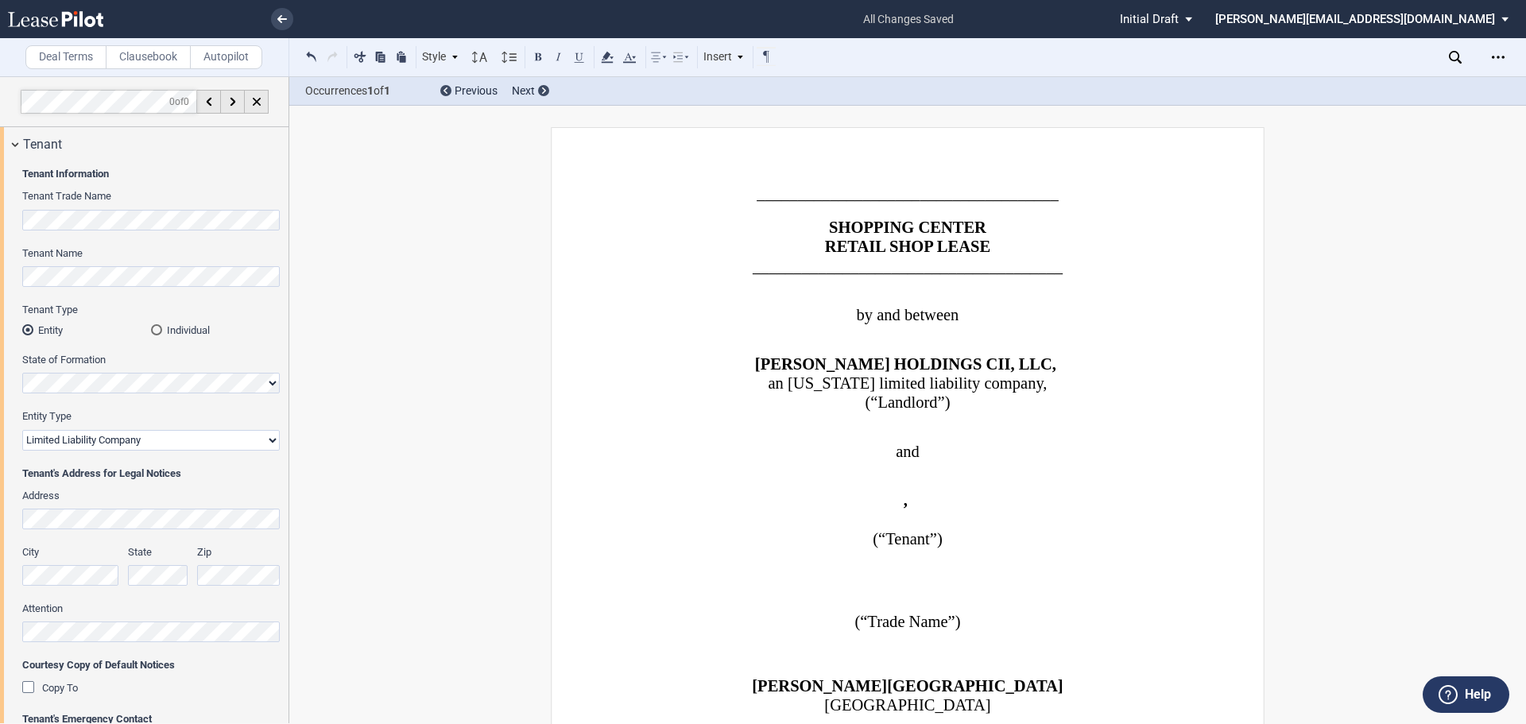
select select "limited liability company"
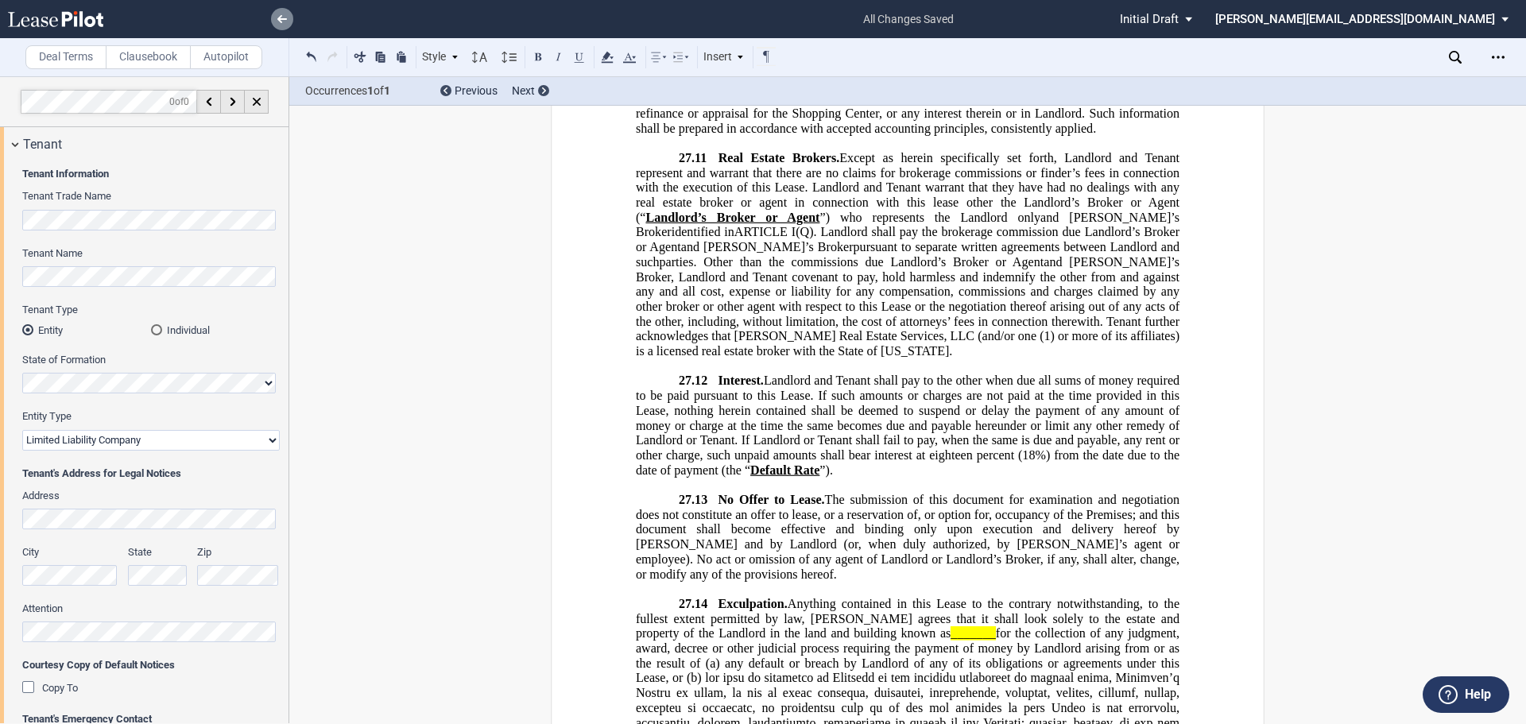
click at [288, 19] on link at bounding box center [282, 19] width 22 height 22
